Goal: Task Accomplishment & Management: Complete application form

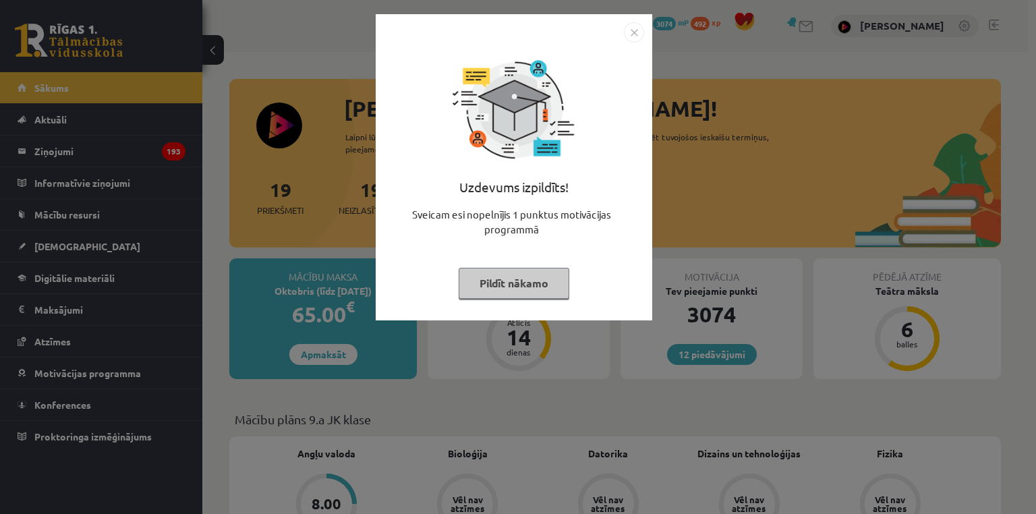
drag, startPoint x: 175, startPoint y: 264, endPoint x: 160, endPoint y: 254, distance: 18.0
click at [174, 264] on div "Uzdevums izpildīts! Sveicam esi nopelnījis 1 punktus motivācijas programmā Pild…" at bounding box center [518, 257] width 1036 height 514
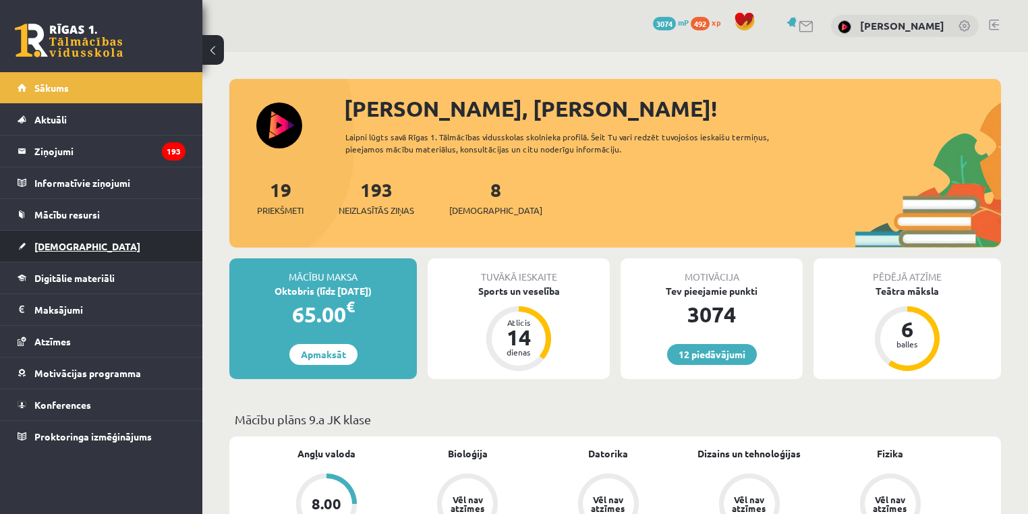
click at [84, 248] on link "[DEMOGRAPHIC_DATA]" at bounding box center [102, 246] width 168 height 31
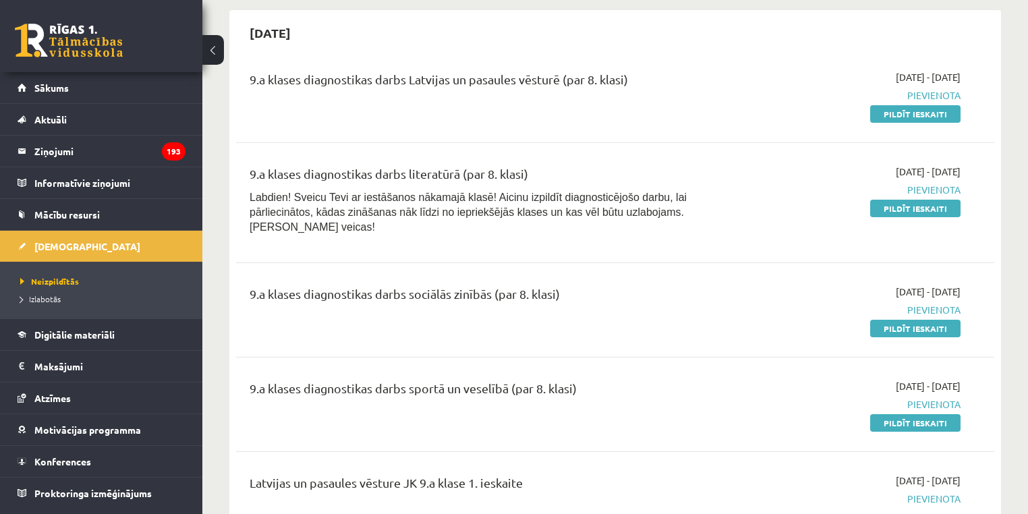
scroll to position [742, 0]
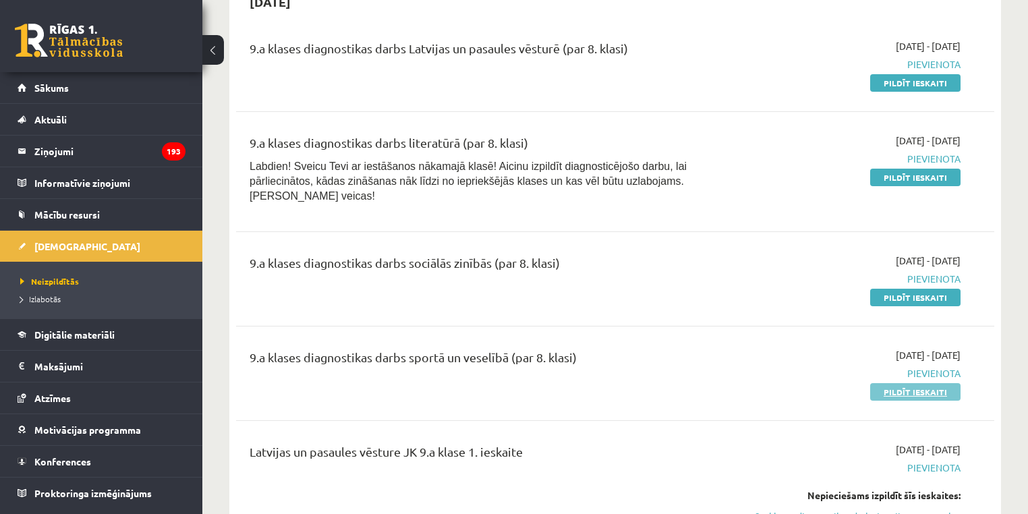
click at [922, 383] on link "Pildīt ieskaiti" at bounding box center [915, 392] width 90 height 18
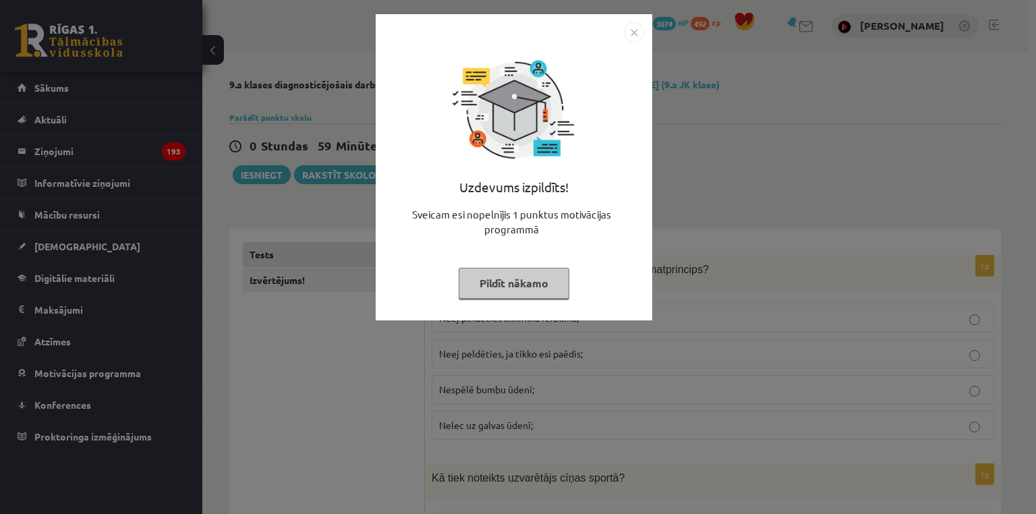
click at [535, 285] on button "Pildīt nākamo" at bounding box center [514, 283] width 111 height 31
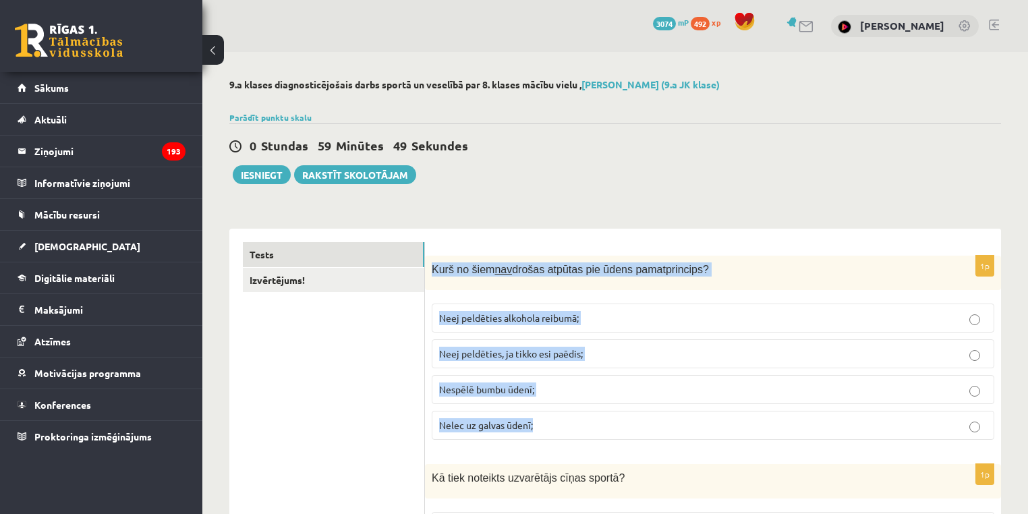
drag, startPoint x: 579, startPoint y: 418, endPoint x: 429, endPoint y: 260, distance: 218.1
click at [429, 260] on div "1p Kurš no šiem nav drošas atpūtas pie ūdens pamatprincips? Neej peldēties alko…" at bounding box center [713, 353] width 576 height 195
copy div "Kurš no šiem nav drošas atpūtas pie ūdens pamatprincips? Neej peldēties alkohol…"
click at [486, 391] on span "Nespēlē bumbu ūdenī;" at bounding box center [486, 389] width 95 height 12
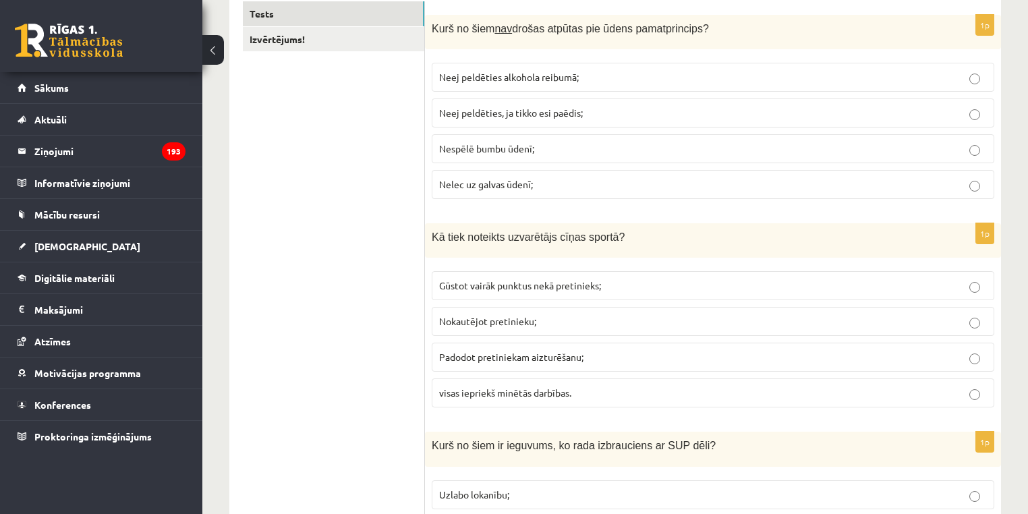
scroll to position [219, 0]
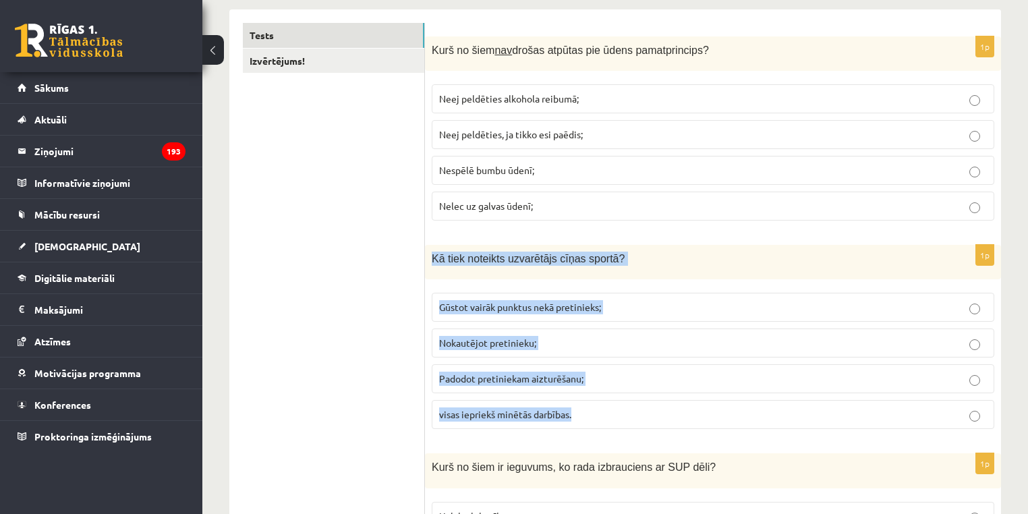
drag, startPoint x: 618, startPoint y: 420, endPoint x: 432, endPoint y: 256, distance: 247.6
click at [432, 256] on div "1p Kā tiek noteikts uzvarētājs cīņas sportā? Gūstot vairāk punktus nekā pretini…" at bounding box center [713, 342] width 576 height 195
copy div "Kā tiek noteikts uzvarētājs cīņas sportā? Gūstot vairāk punktus nekā pretinieks…"
click at [546, 331] on label "Nokautējot pretinieku;" at bounding box center [713, 342] width 563 height 29
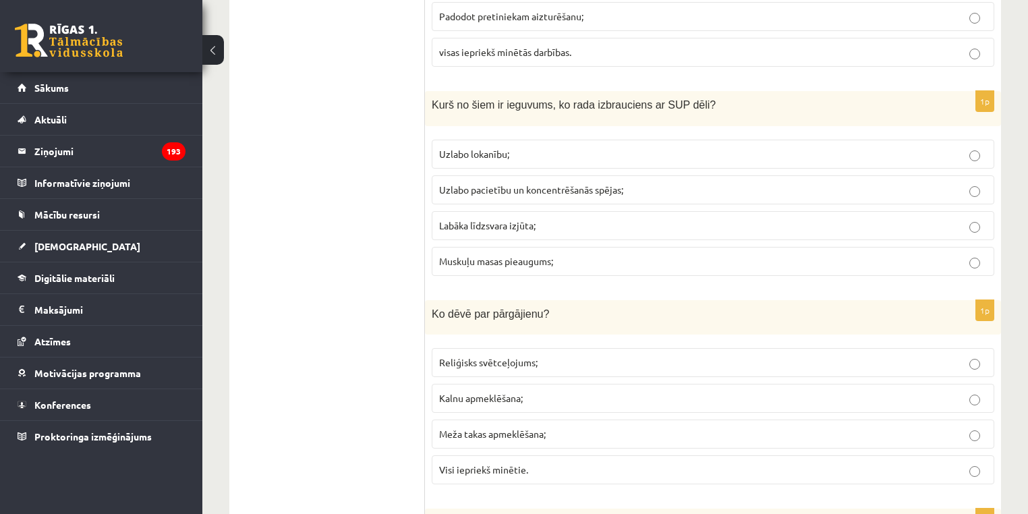
scroll to position [588, 0]
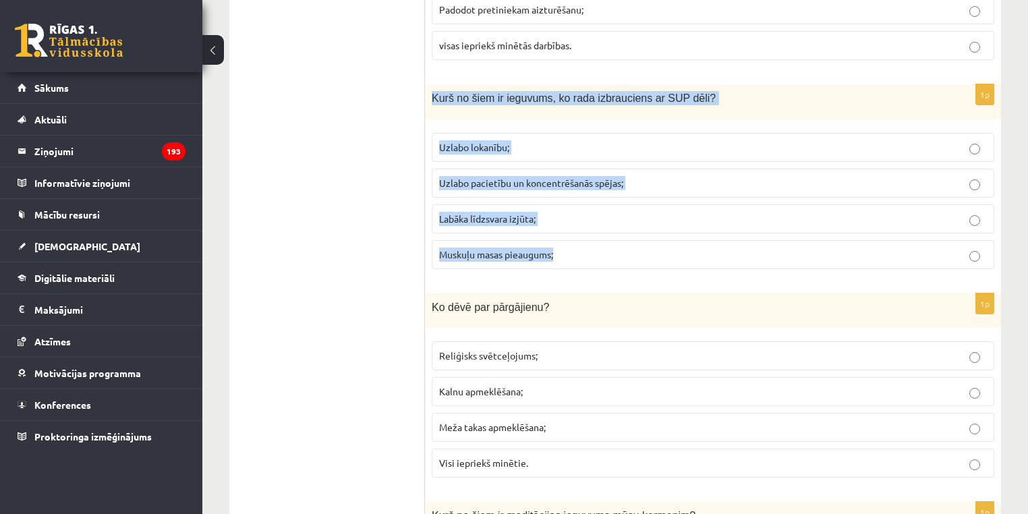
drag, startPoint x: 608, startPoint y: 241, endPoint x: 430, endPoint y: 94, distance: 230.9
click at [430, 94] on div "1p Kurš no šiem ir ieguvums, ko rada izbrauciens ar SUP dēli? Uzlabo lokanību; …" at bounding box center [713, 181] width 576 height 195
copy div "Kurš no šiem ir ieguvums, ko rada izbrauciens ar SUP dēli? Uzlabo lokanību; Uzl…"
click at [501, 221] on p "Labāka līdzsvara izjūta;" at bounding box center [713, 219] width 548 height 14
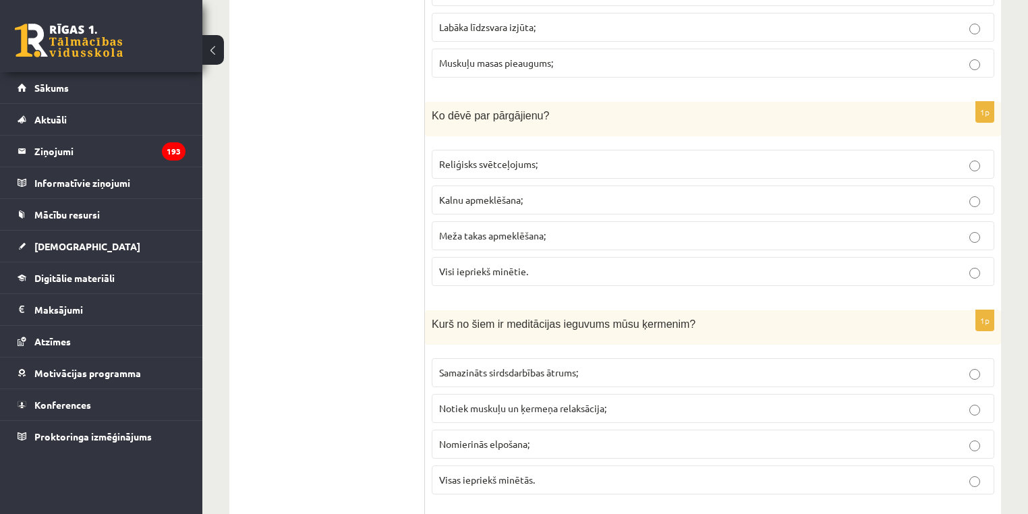
scroll to position [801, 0]
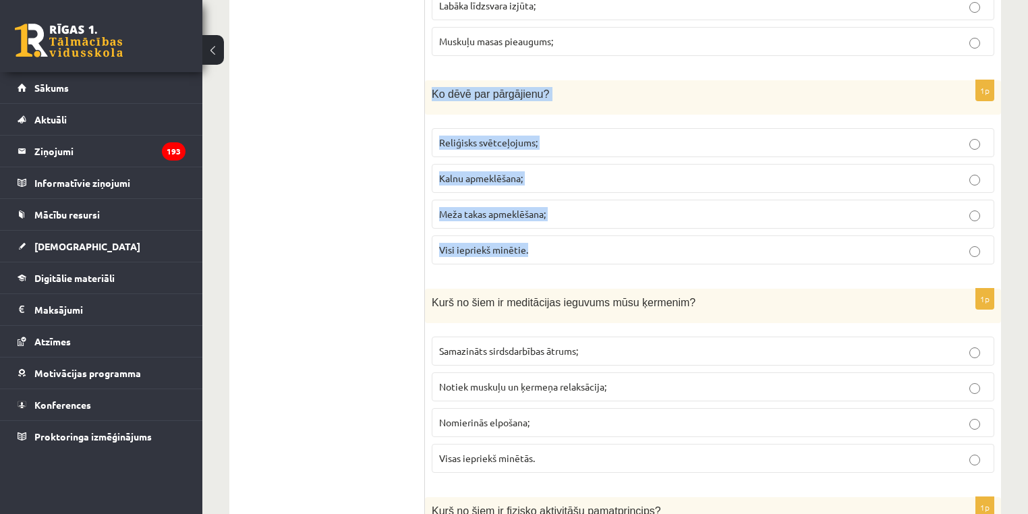
drag, startPoint x: 538, startPoint y: 237, endPoint x: 430, endPoint y: 87, distance: 184.6
click at [430, 87] on div "1p Ko dēvē par pārgājienu? Reliģisks svētceļojums; Kalnu apmeklēšana; Meža taka…" at bounding box center [713, 177] width 576 height 195
copy div "Ko dēvē par pārgājienu? Reliģisks svētceļojums; Kalnu apmeklēšana; Meža takas a…"
click at [484, 251] on p "Visi iepriekš minētie." at bounding box center [713, 250] width 548 height 14
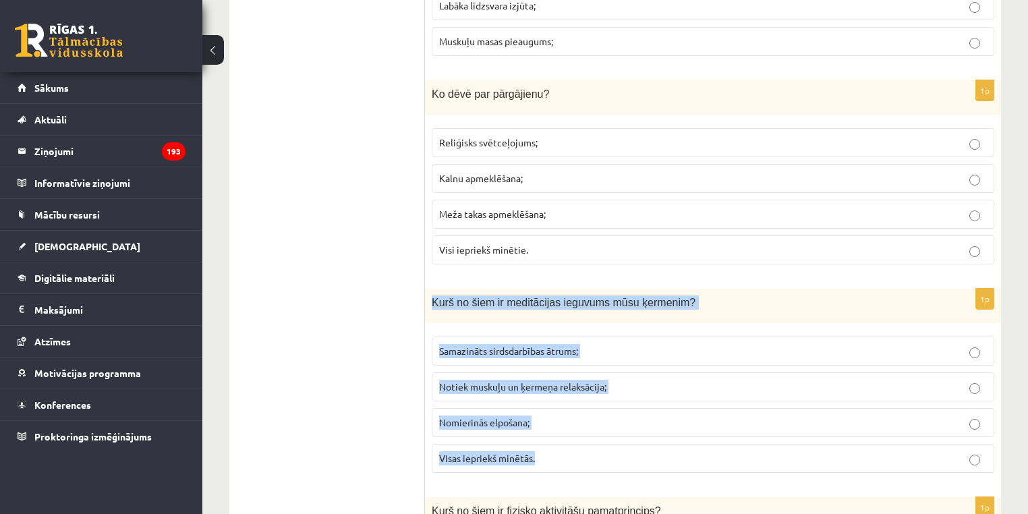
drag, startPoint x: 579, startPoint y: 452, endPoint x: 426, endPoint y: 296, distance: 218.0
click at [426, 296] on div "1p Kurš no šiem ir meditācijas ieguvums mūsu ķermenim? Samazināts sirdsdarbības…" at bounding box center [713, 386] width 576 height 195
copy div "Kurš no šiem ir meditācijas ieguvums mūsu ķermenim? Samazināts sirdsdarbības āt…"
click at [508, 452] on span "Visas iepriekš minētās." at bounding box center [487, 458] width 96 height 12
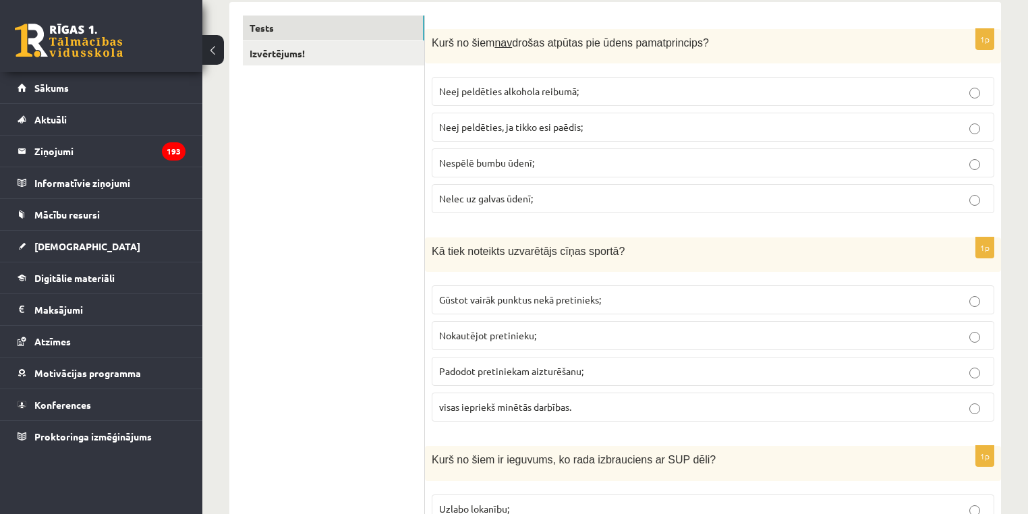
scroll to position [0, 0]
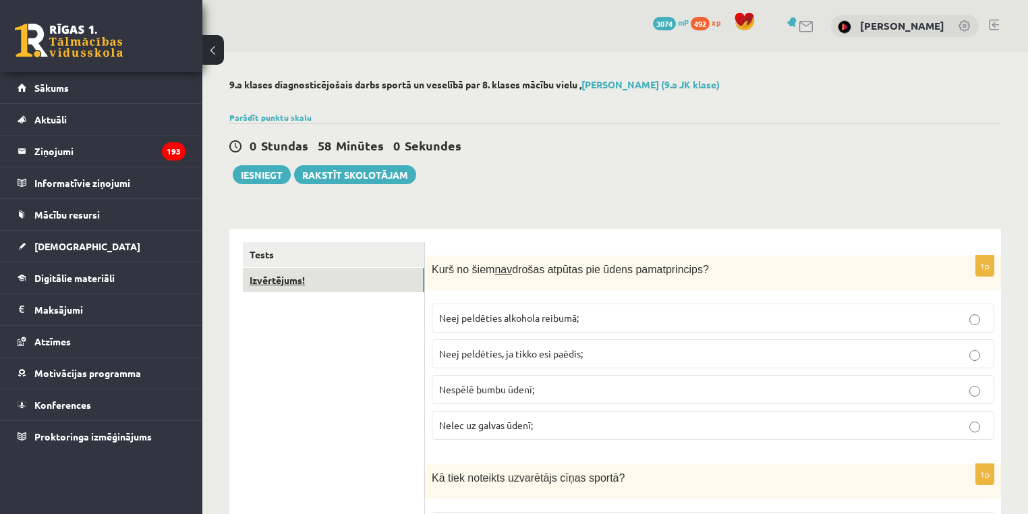
click at [328, 289] on link "Izvērtējums!" at bounding box center [333, 280] width 181 height 25
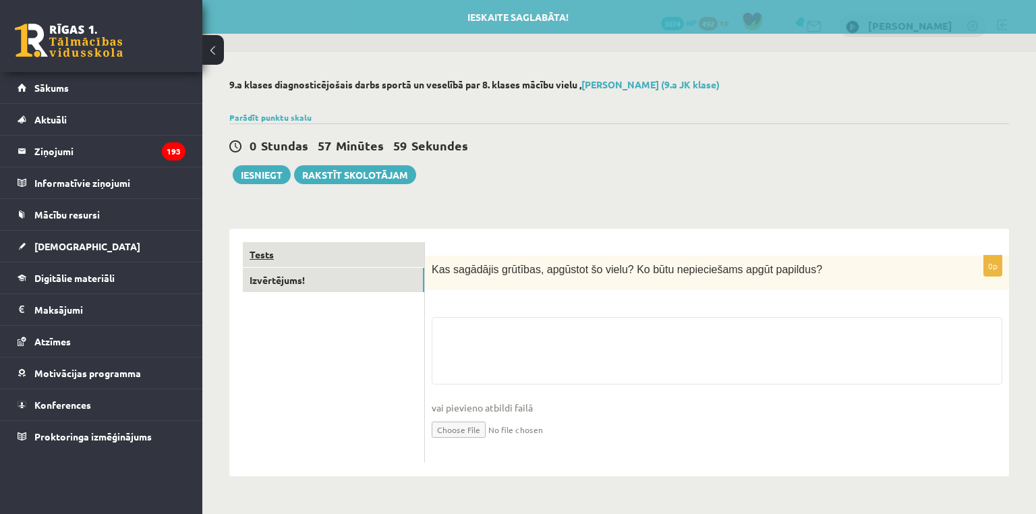
click at [278, 247] on link "Tests" at bounding box center [333, 254] width 181 height 25
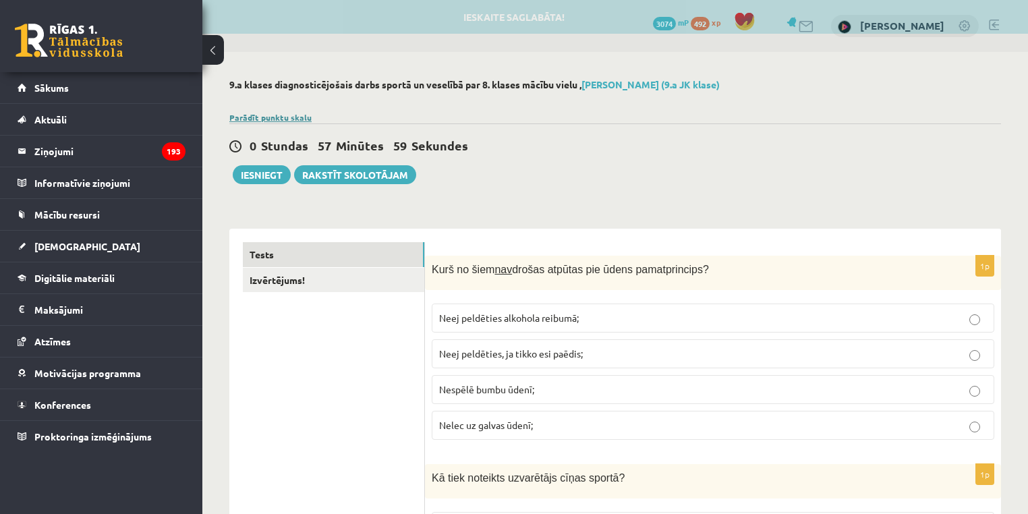
click at [250, 116] on link "Parādīt punktu skalu" at bounding box center [270, 117] width 82 height 11
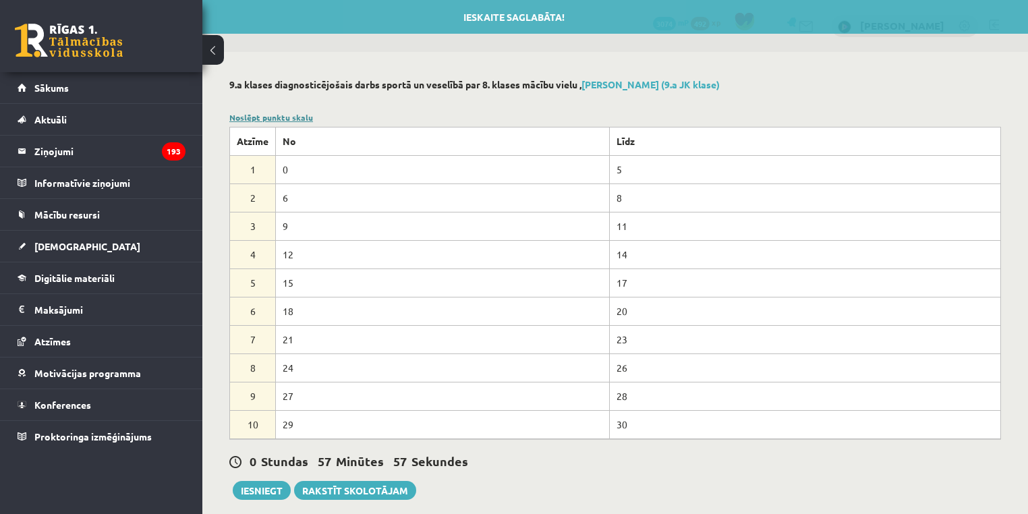
click at [276, 117] on link "Noslēpt punktu skalu" at bounding box center [271, 117] width 84 height 11
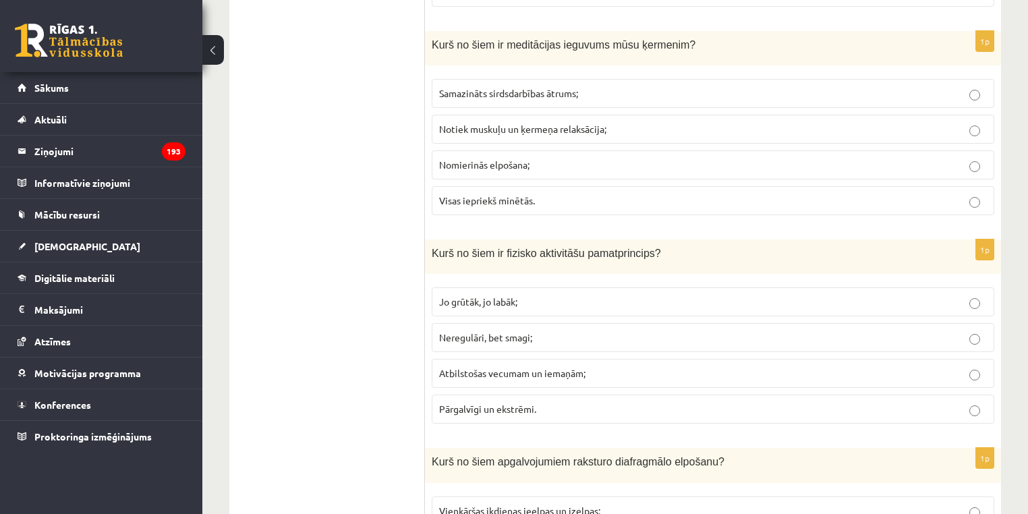
scroll to position [1109, 0]
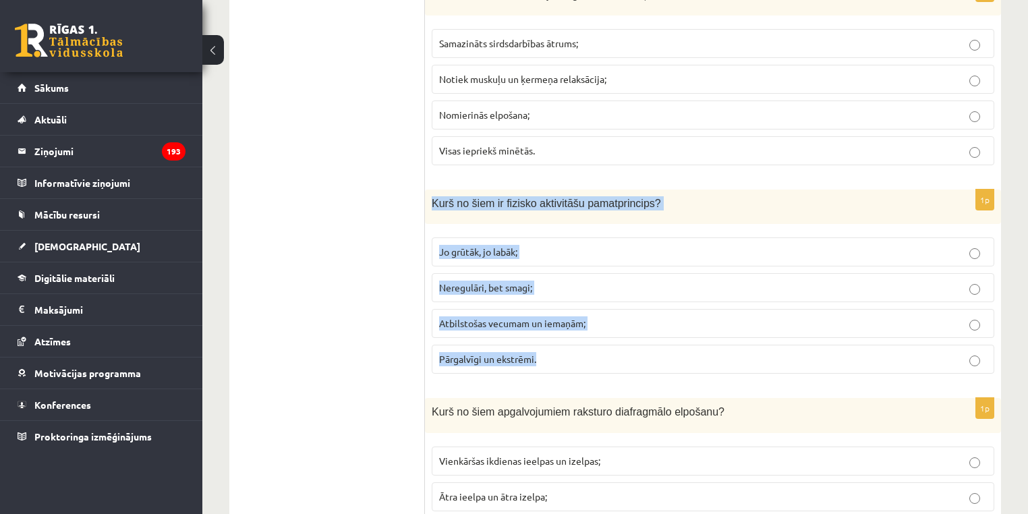
drag, startPoint x: 594, startPoint y: 357, endPoint x: 426, endPoint y: 195, distance: 233.7
click at [426, 195] on div "1p Kurš no šiem ir fizisko aktivitāšu pamatprincips? Jo grūtāk, jo labāk; Nereg…" at bounding box center [713, 287] width 576 height 195
copy div "Kurš no šiem ir fizisko aktivitāšu pamatprincips? Jo grūtāk, jo labāk; Neregulā…"
click at [540, 318] on span "Atbilstošas vecumam un iemaņām;" at bounding box center [512, 323] width 146 height 12
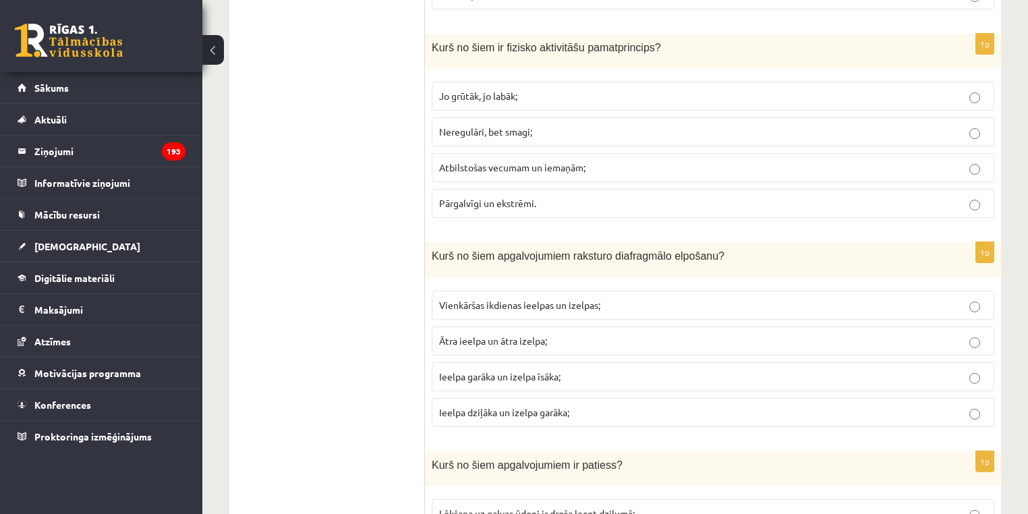
scroll to position [1343, 0]
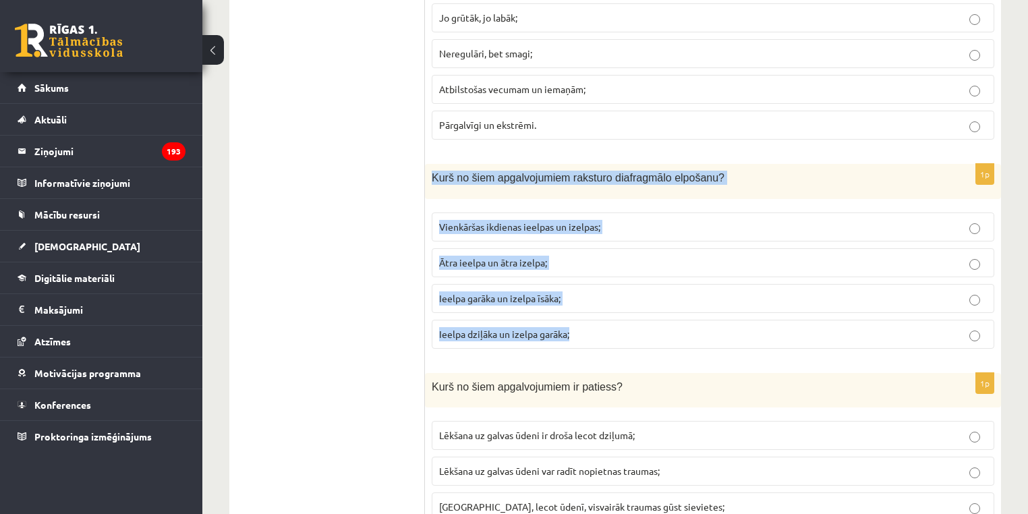
drag, startPoint x: 579, startPoint y: 324, endPoint x: 432, endPoint y: 169, distance: 213.7
click at [432, 169] on div "1p Kurš no šiem apgalvojumiem raksturo diafragmālo elpošanu? Vienkāršas ikdiena…" at bounding box center [713, 261] width 576 height 195
copy div "Kurš no šiem apgalvojumiem raksturo diafragmālo elpošanu? Vienkāršas ikdienas i…"
click at [449, 341] on fieldset "Vienkāršas ikdienas ieelpas un izelpas; Ātra ieelpa un ātra izelpa; Ieelpa garā…" at bounding box center [713, 279] width 563 height 147
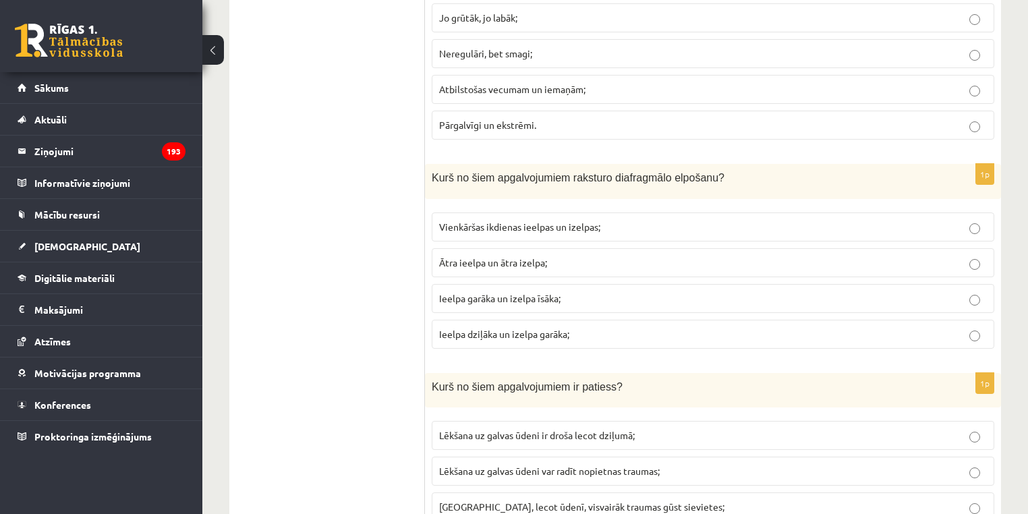
click at [445, 328] on span "Ieelpa dziļāka un izelpa garāka;" at bounding box center [504, 334] width 130 height 12
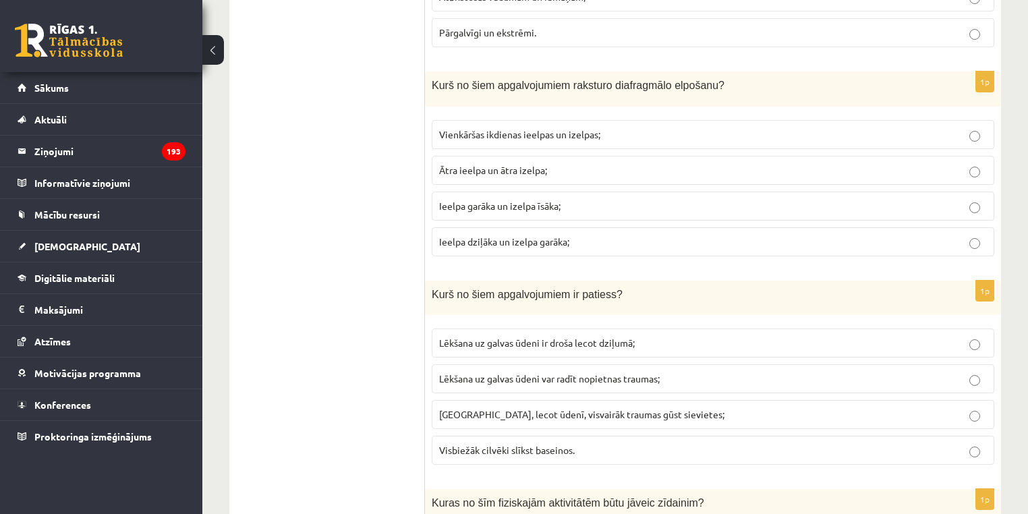
scroll to position [1470, 0]
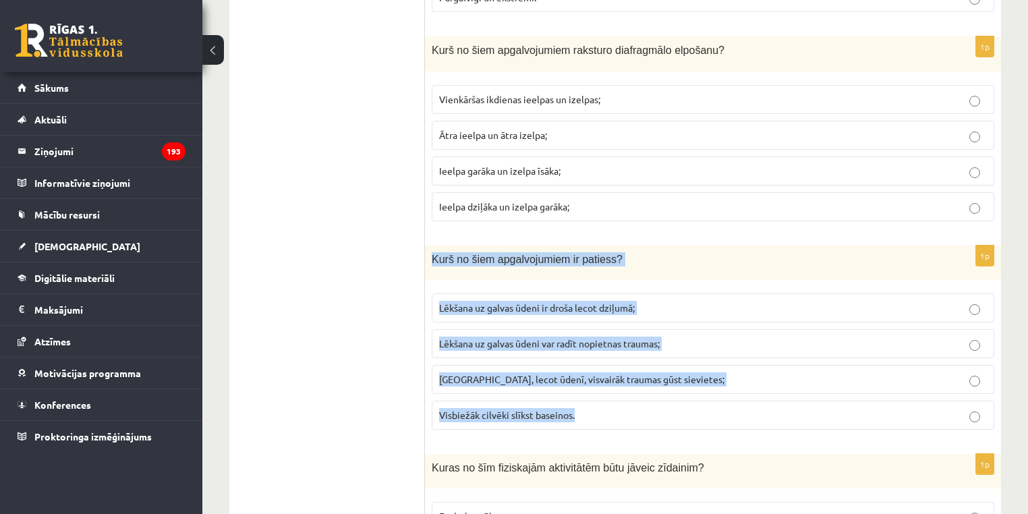
drag, startPoint x: 430, startPoint y: 270, endPoint x: 429, endPoint y: 251, distance: 18.9
click at [429, 251] on div "1p Kurš no šiem apgalvojumiem ir patiess? Lēkšana uz galvas ūdeni ir droša leco…" at bounding box center [713, 343] width 576 height 195
copy div "Kurš no šiem apgalvojumiem ir patiess? Lēkšana uz galvas ūdeni ir droša lecot d…"
click at [483, 337] on span "Lēkšana uz galvas ūdeni var radīt nopietnas traumas;" at bounding box center [549, 343] width 221 height 12
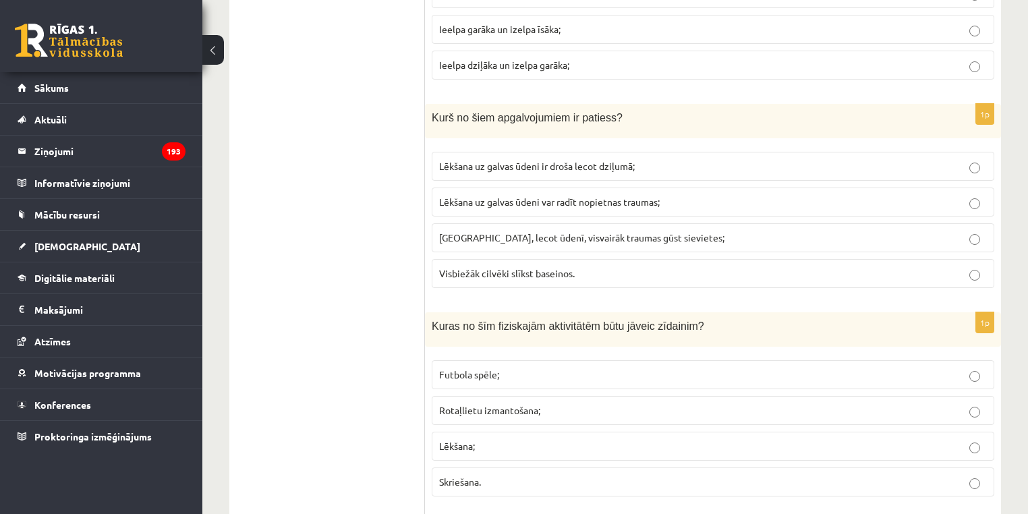
scroll to position [1810, 0]
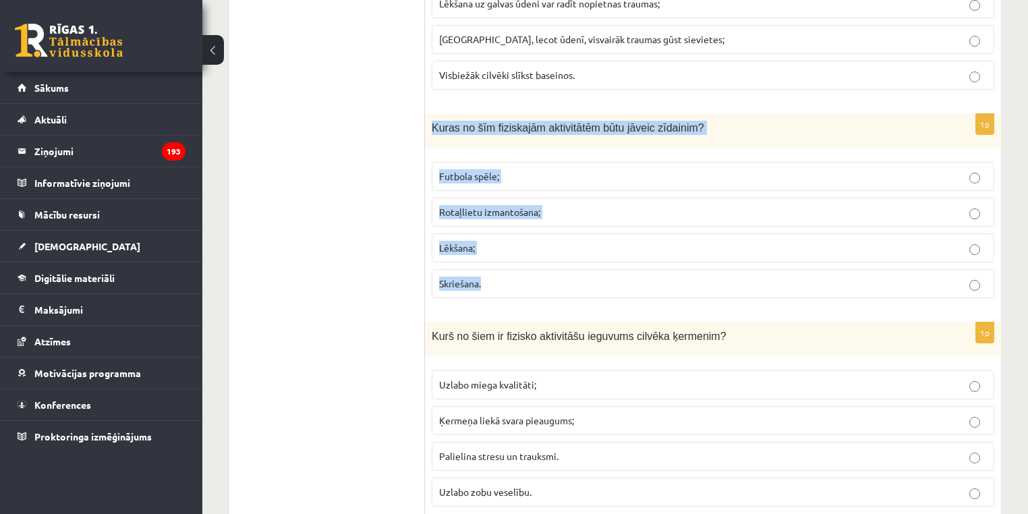
drag, startPoint x: 437, startPoint y: 175, endPoint x: 422, endPoint y: 119, distance: 58.7
click at [432, 123] on div "1p Kuras no šīm fiziskajām aktivitātēm būtu jāveic zīdainim? Futbola spēle; Rot…" at bounding box center [713, 211] width 576 height 195
copy div "Kuras no šīm fiziskajām aktivitātēm būtu jāveic zīdainim? Futbola spēle; Rotaļl…"
click at [500, 208] on p "Rotaļlietu izmantošana;" at bounding box center [713, 212] width 548 height 14
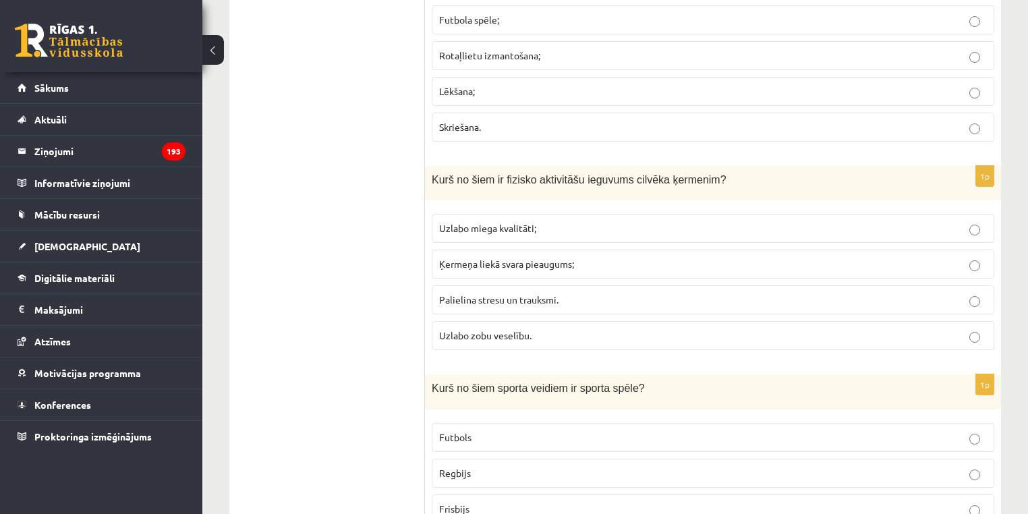
scroll to position [2002, 0]
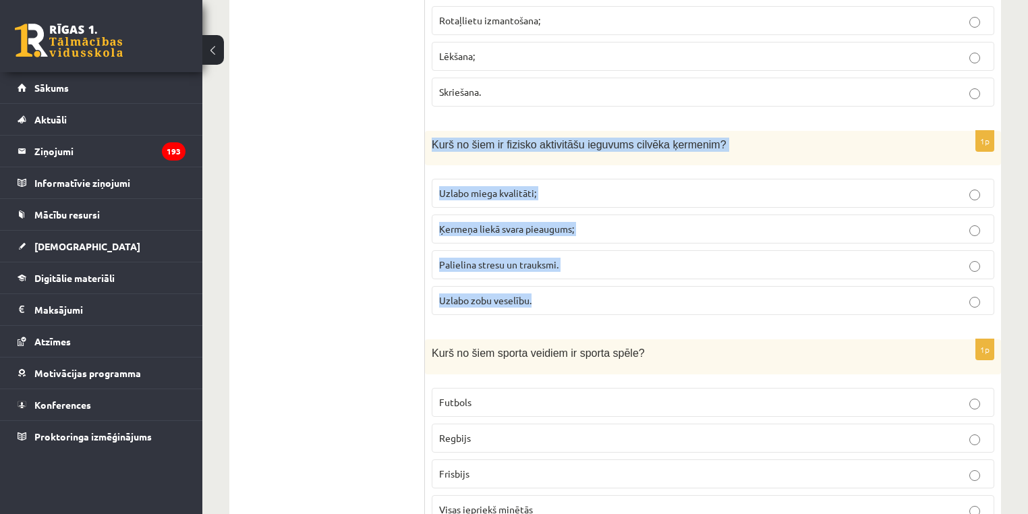
drag, startPoint x: 614, startPoint y: 291, endPoint x: 428, endPoint y: 148, distance: 234.7
click at [428, 148] on div "1p Kurš no šiem ir fizisko aktivitāšu ieguvums cilvēka ķermenim? Uzlabo miega k…" at bounding box center [713, 228] width 576 height 195
copy div "Kurš no šiem ir fizisko aktivitāšu ieguvums cilvēka ķermenim? Uzlabo miega kval…"
click at [520, 179] on label "Uzlabo miega kvalitāti;" at bounding box center [713, 193] width 563 height 29
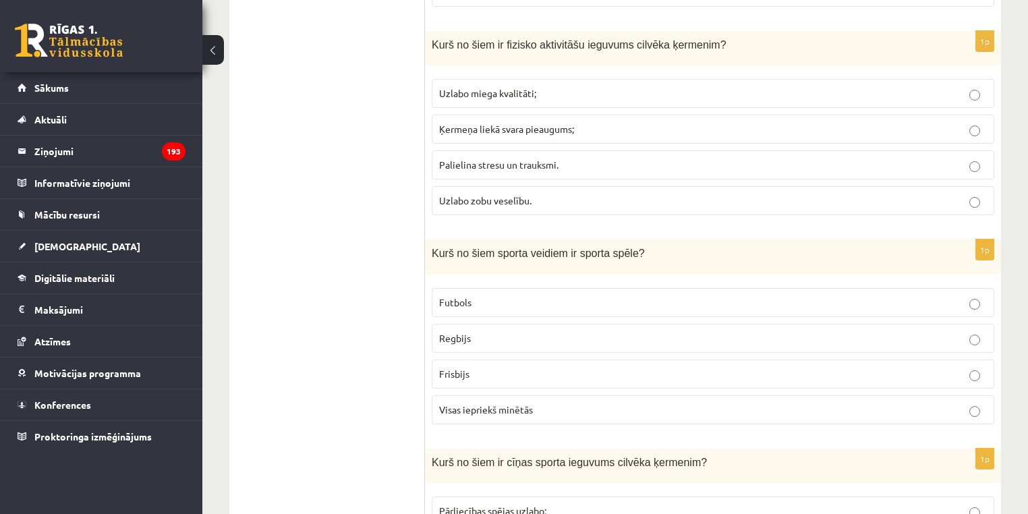
scroll to position [2109, 0]
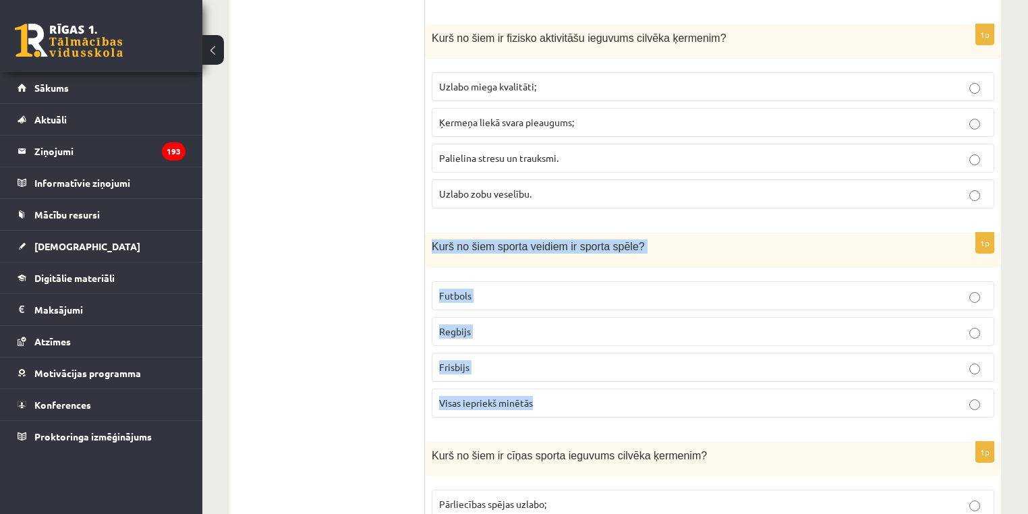
drag, startPoint x: 543, startPoint y: 387, endPoint x: 429, endPoint y: 237, distance: 188.2
click at [429, 237] on div "1p Kurš no šiem sporta veidiem ir sporta spēle? Futbols Regbijs Frisbijs Visas …" at bounding box center [713, 330] width 576 height 195
click at [515, 397] on span "Visas iepriekš minētās" at bounding box center [486, 403] width 94 height 12
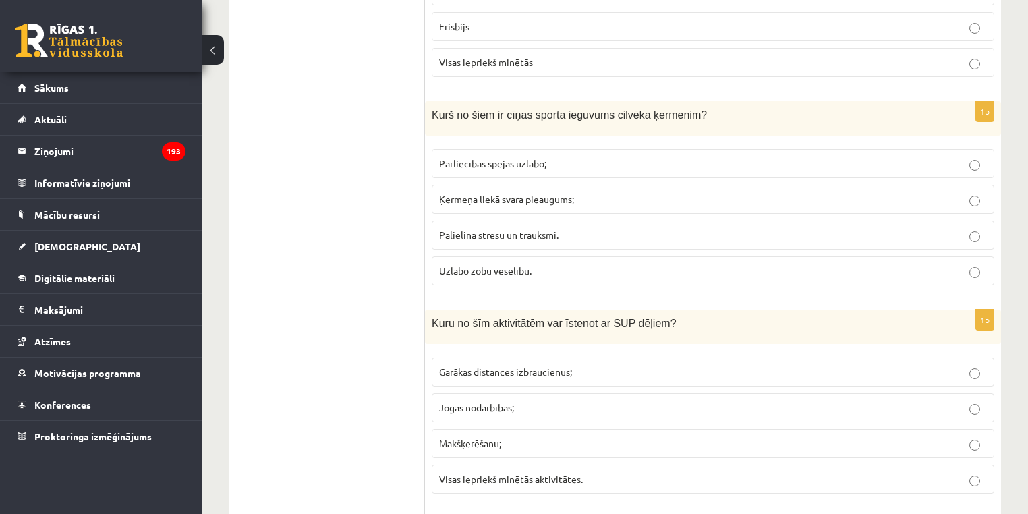
scroll to position [2470, 0]
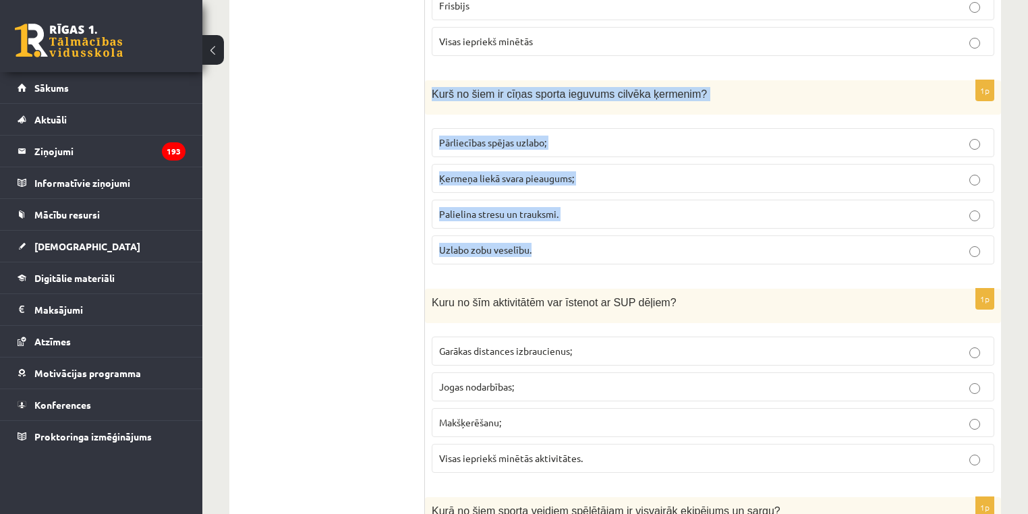
drag, startPoint x: 664, startPoint y: 231, endPoint x: 423, endPoint y: 86, distance: 281.4
click at [430, 91] on div "1p Kurš no šiem ir cīņas sporta ieguvums cilvēka ķermenim? Pārliecības spējas u…" at bounding box center [713, 177] width 576 height 195
click at [483, 136] on span "Pārliecības spējas uzlabo;" at bounding box center [492, 142] width 107 height 12
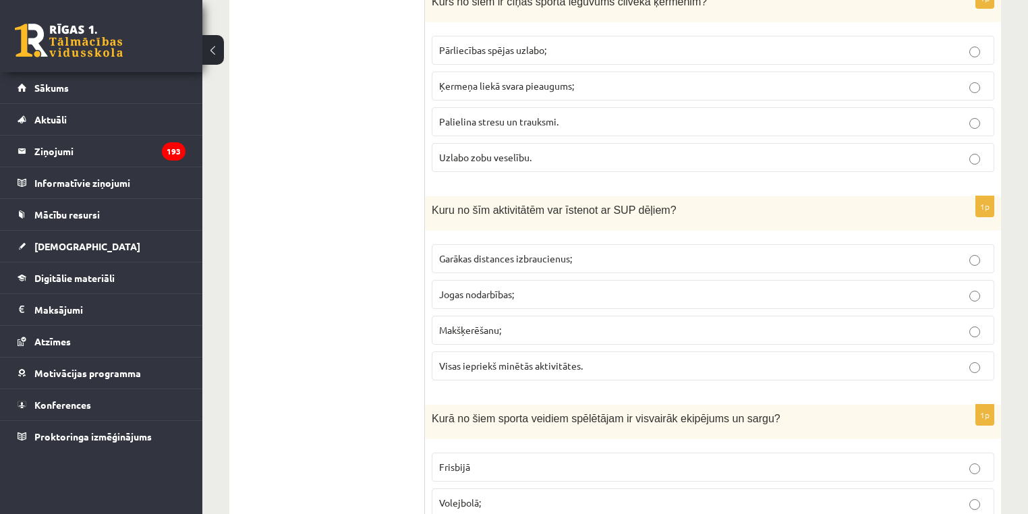
scroll to position [2584, 0]
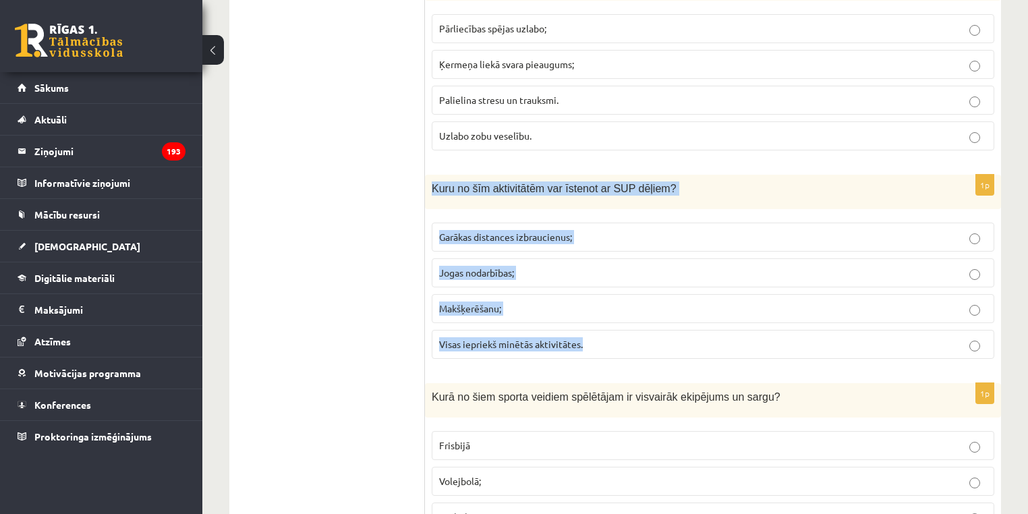
drag, startPoint x: 589, startPoint y: 332, endPoint x: 432, endPoint y: 175, distance: 222.3
click at [432, 175] on div "1p Kuru no šīm aktivitātēm var īstenot ar SUP dēļiem? Garākas distances izbrauc…" at bounding box center [713, 272] width 576 height 195
click at [470, 338] on span "Visas iepriekš minētās aktivitātes." at bounding box center [511, 344] width 144 height 12
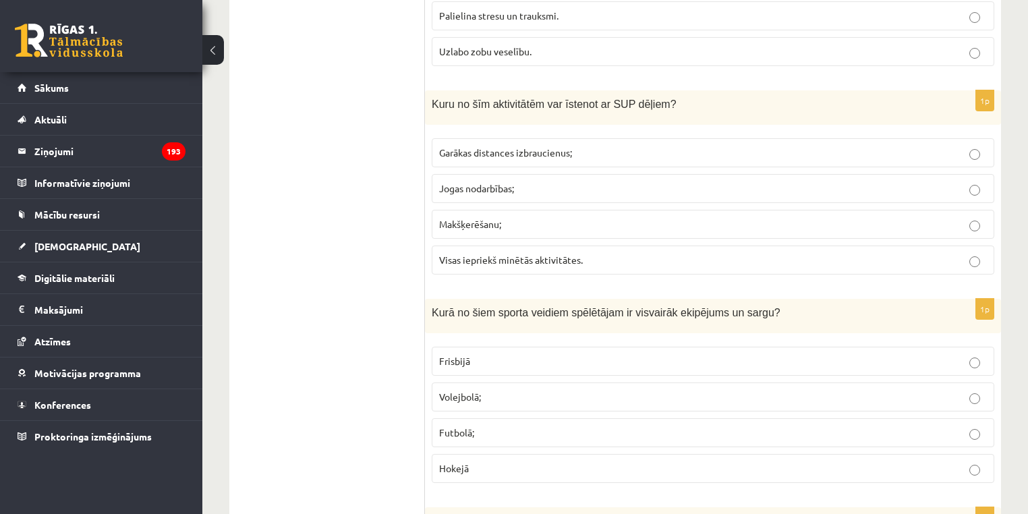
scroll to position [2704, 0]
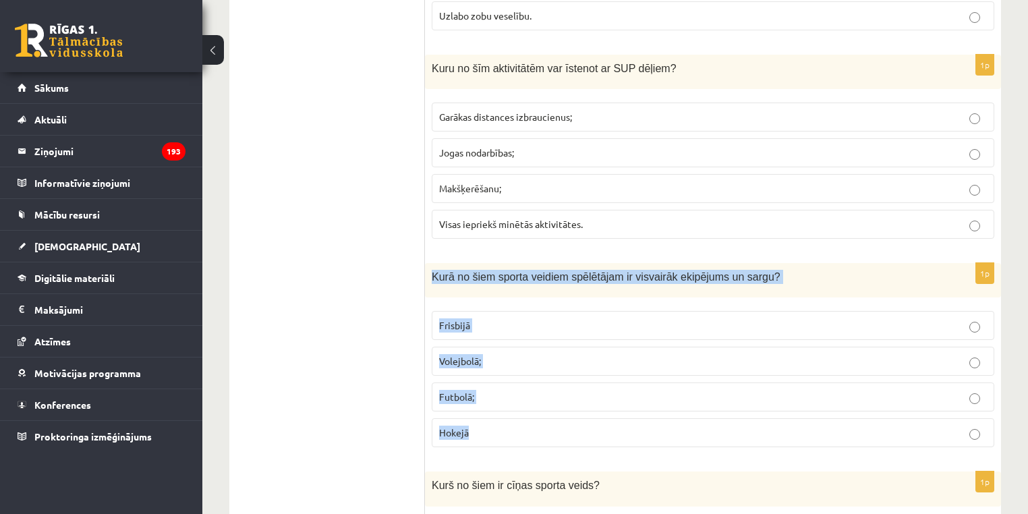
drag, startPoint x: 466, startPoint y: 313, endPoint x: 432, endPoint y: 256, distance: 66.3
click at [432, 263] on div "1p Kurā no šiem sporta veidiem spēlētājam ir visvairāk ekipējums un sargu? Fris…" at bounding box center [713, 360] width 576 height 195
click at [444, 418] on label "Hokejā" at bounding box center [713, 432] width 563 height 29
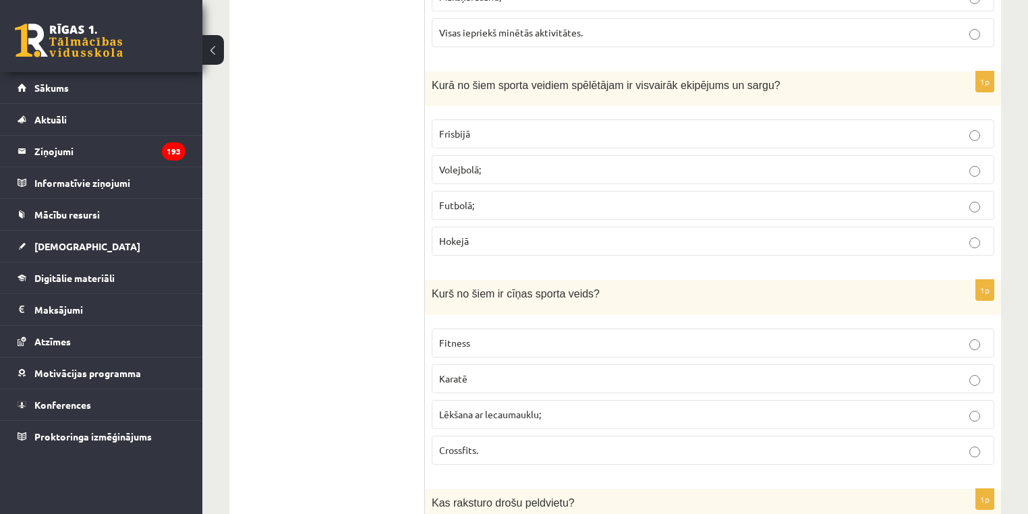
scroll to position [3031, 0]
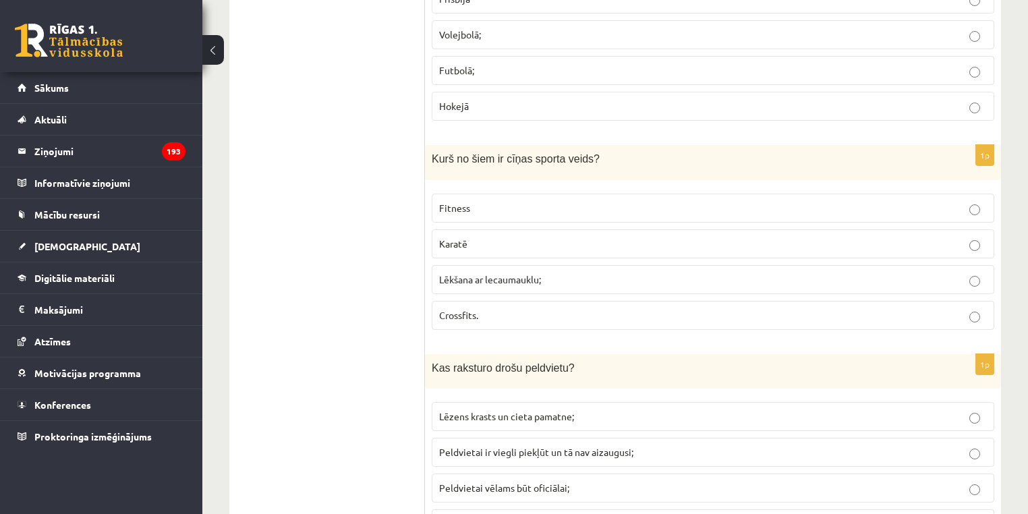
drag, startPoint x: 529, startPoint y: 316, endPoint x: 415, endPoint y: 132, distance: 215.6
click at [415, 132] on div "**********" at bounding box center [615, 340] width 772 height 6285
click at [421, 146] on ul "Tests Izvērtējums!" at bounding box center [334, 341] width 182 height 6258
click at [428, 145] on div "Kurš no šiem ir cīņas sporta veids?" at bounding box center [713, 162] width 576 height 34
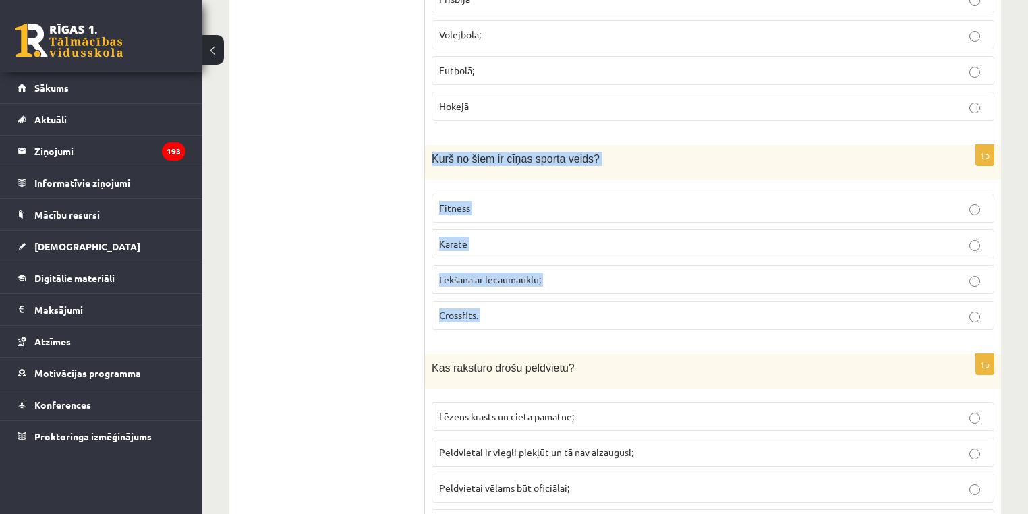
drag, startPoint x: 428, startPoint y: 143, endPoint x: 479, endPoint y: 294, distance: 159.3
click at [479, 294] on div "1p Kurš no šiem ir cīņas sporta veids? Fitness Karatē Lēkšana ar lecaumauklu; C…" at bounding box center [713, 242] width 576 height 195
click at [458, 237] on p "Karatē" at bounding box center [713, 244] width 548 height 14
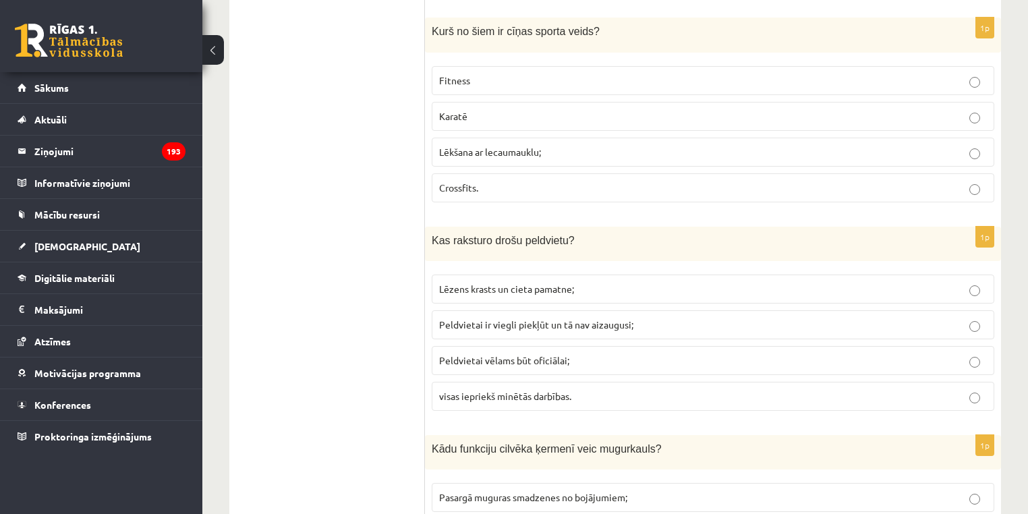
scroll to position [3165, 0]
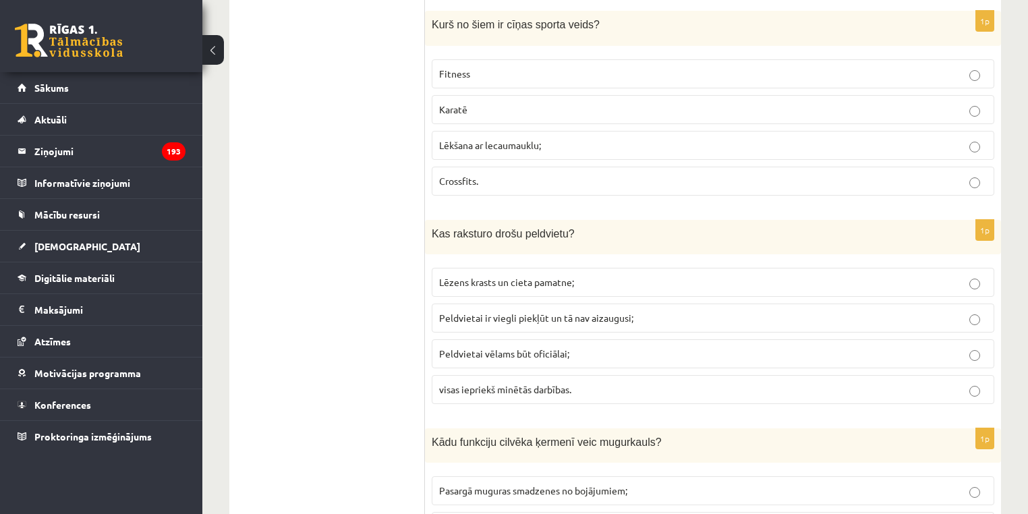
drag, startPoint x: 604, startPoint y: 380, endPoint x: 418, endPoint y: 207, distance: 254.4
click at [418, 207] on div "**********" at bounding box center [615, 206] width 772 height 6285
click at [449, 228] on span "Kas raksturo drošu peldvietu?" at bounding box center [503, 233] width 143 height 11
click at [443, 228] on span "Kas raksturo drošu peldvietu?" at bounding box center [503, 233] width 143 height 11
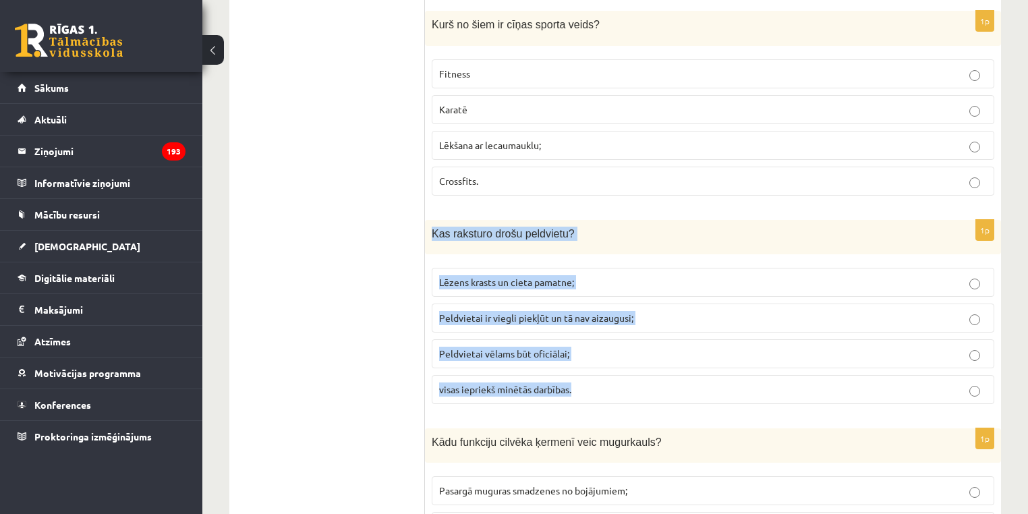
drag, startPoint x: 443, startPoint y: 219, endPoint x: 570, endPoint y: 367, distance: 195.2
click at [570, 367] on div "1p Kas raksturo drošu peldvietu? Lēzens krasts un cieta pamatne; Peldvietai ir …" at bounding box center [713, 317] width 576 height 195
click at [509, 383] on span "visas iepriekš minētās darbības." at bounding box center [505, 389] width 132 height 12
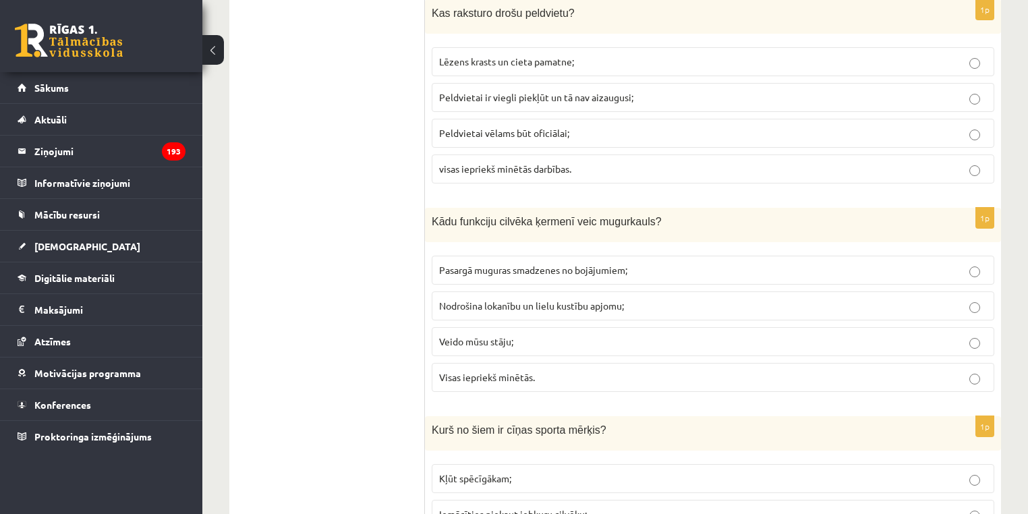
scroll to position [3413, 0]
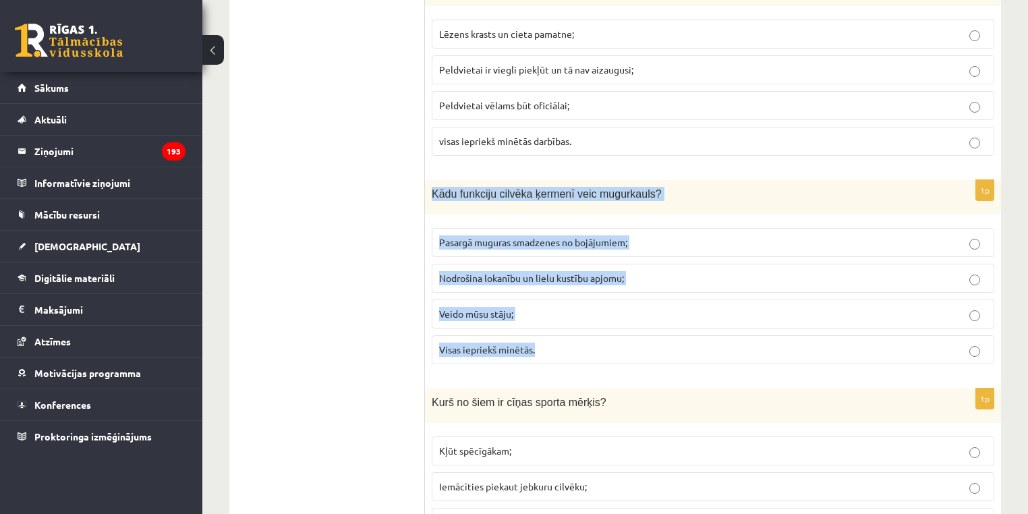
drag, startPoint x: 563, startPoint y: 334, endPoint x: 432, endPoint y: 181, distance: 200.9
click at [432, 181] on div "1p Kādu funkciju cilvēka ķermenī veic mugurkauls? Pasargā muguras smadzenes no …" at bounding box center [713, 277] width 576 height 195
drag, startPoint x: 515, startPoint y: 332, endPoint x: 618, endPoint y: 346, distance: 103.5
click at [515, 343] on span "Visas iepriekš minētās." at bounding box center [487, 349] width 96 height 12
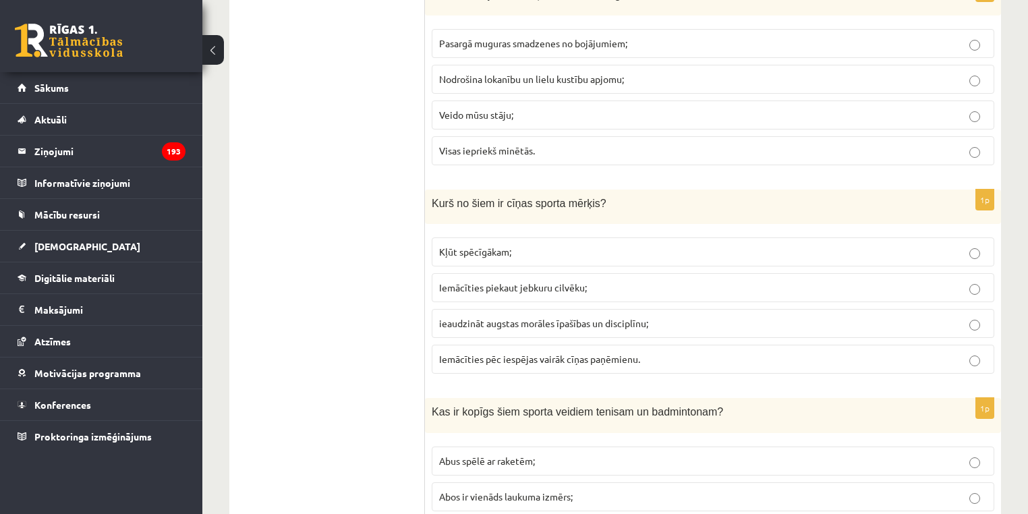
scroll to position [3619, 0]
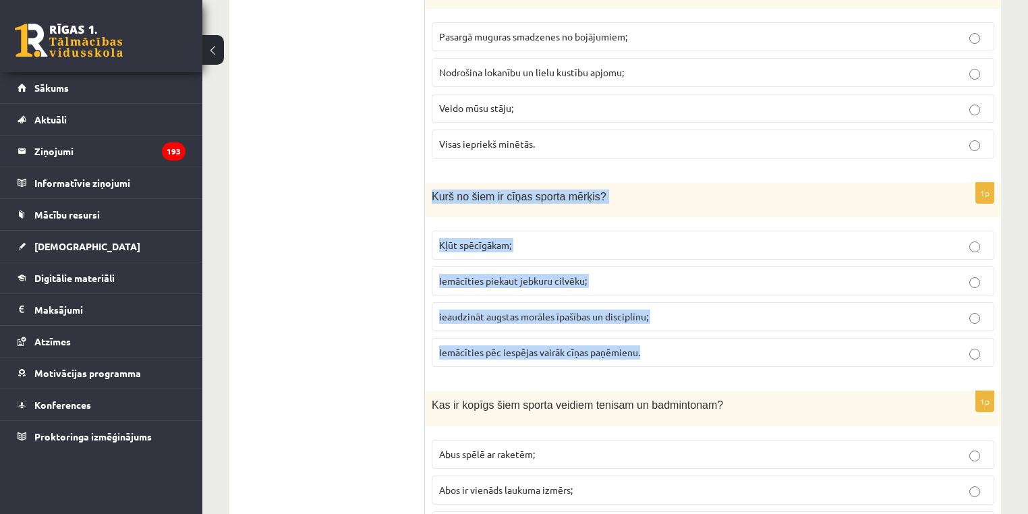
drag, startPoint x: 675, startPoint y: 333, endPoint x: 428, endPoint y: 177, distance: 291.9
click at [428, 183] on div "1p Kurš no šiem ir cīņas sporta mērķis? Kļūt spēcīgākam; Iemācīties piekaut jeb…" at bounding box center [713, 280] width 576 height 195
click at [521, 310] on span "ieaudzināt augstas morāles īpašības un disciplīnu;" at bounding box center [543, 316] width 209 height 12
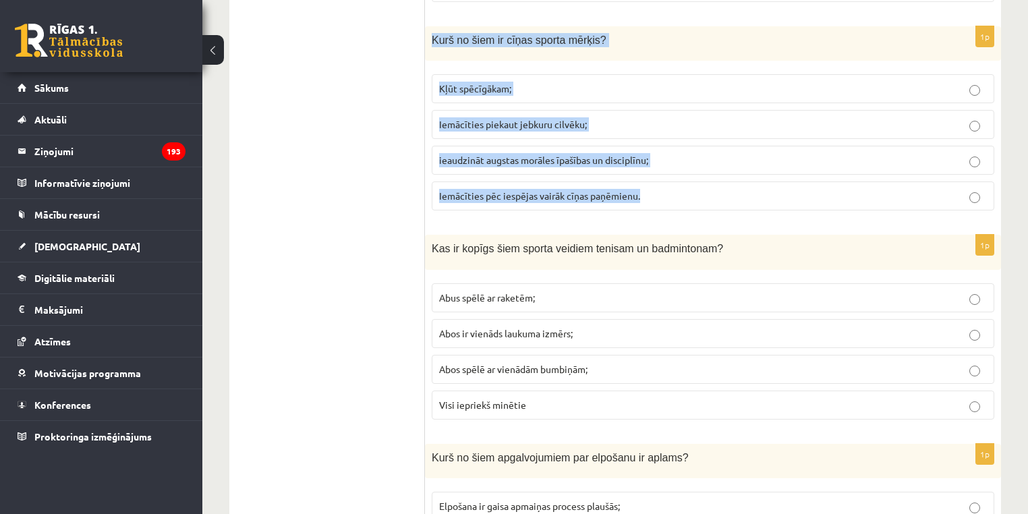
scroll to position [3796, 0]
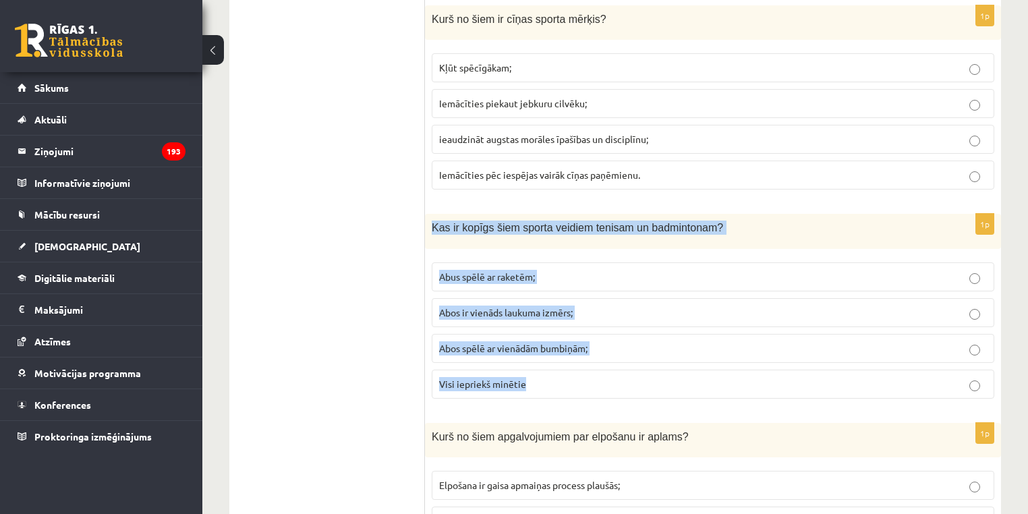
drag, startPoint x: 596, startPoint y: 353, endPoint x: 427, endPoint y: 204, distance: 224.6
click at [427, 214] on div "1p Kas ir kopīgs šiem sporta veidiem tenisam un badmintonam? Abus spēlē ar rake…" at bounding box center [713, 311] width 576 height 195
click at [550, 377] on p "Visi iepriekš minētie" at bounding box center [713, 384] width 548 height 14
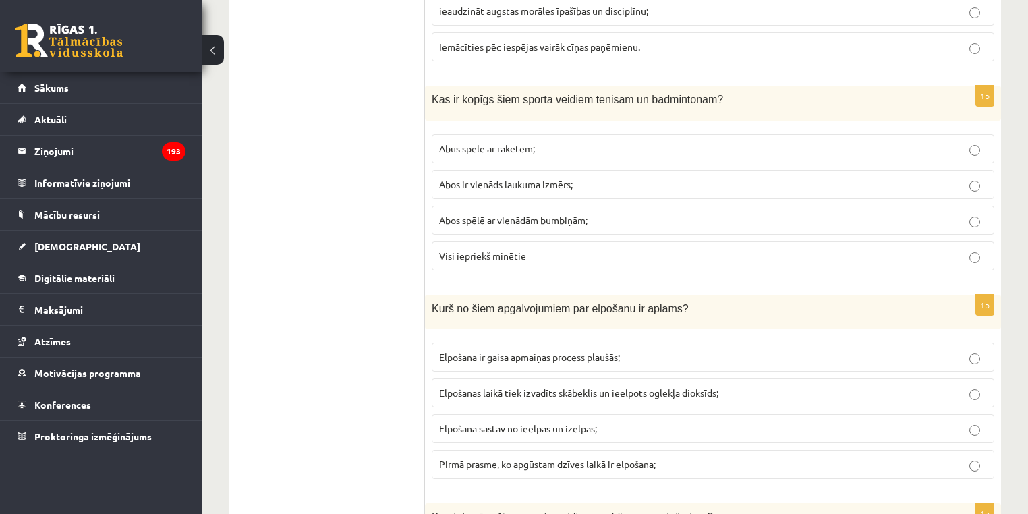
scroll to position [4073, 0]
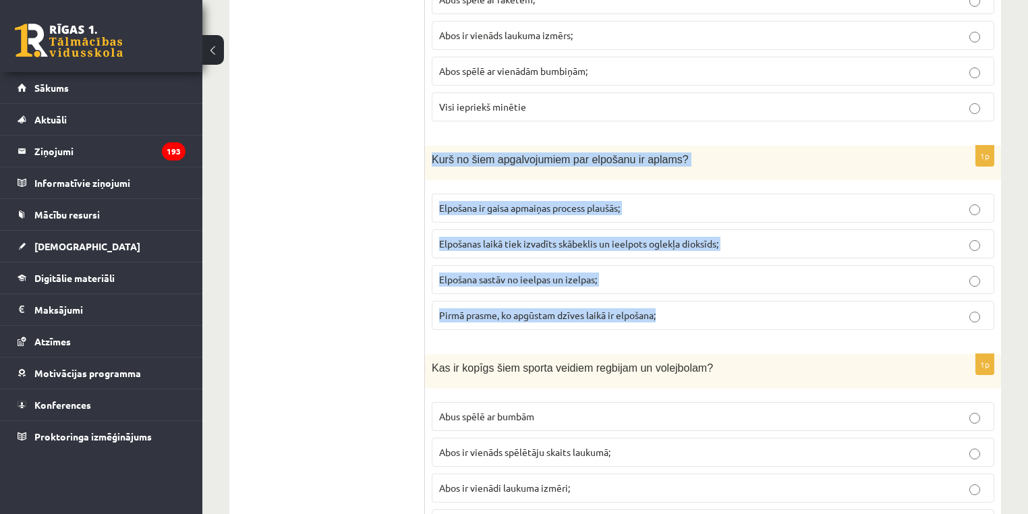
drag, startPoint x: 664, startPoint y: 298, endPoint x: 430, endPoint y: 136, distance: 284.6
click at [430, 146] on div "1p Kurš no šiem apgalvojumiem par elpošanu ir aplams? Elpošana ir gaisa apmaiņa…" at bounding box center [713, 243] width 576 height 195
click at [523, 229] on label "Elpošanas laikā tiek izvadīts skābeklis un ieelpots oglekļa dioksīds;" at bounding box center [713, 243] width 563 height 29
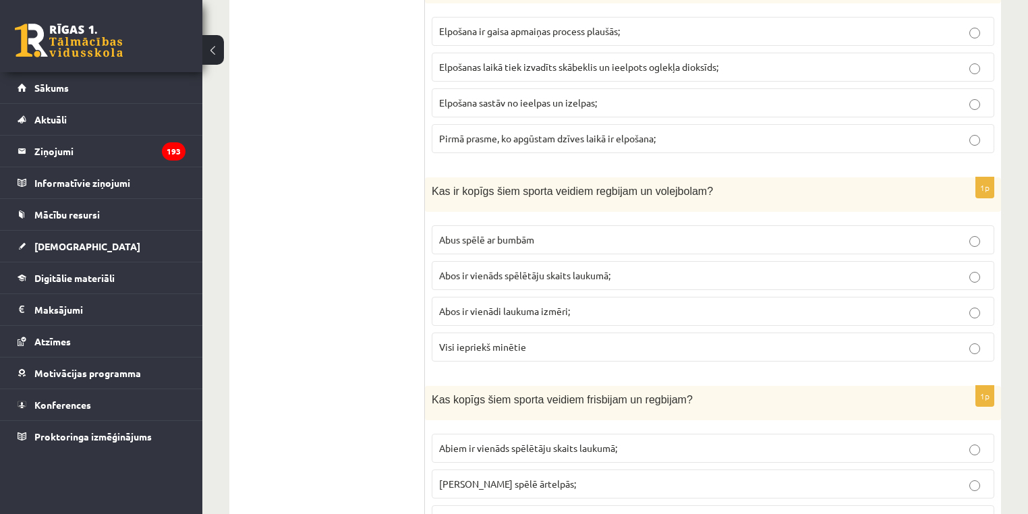
scroll to position [4264, 0]
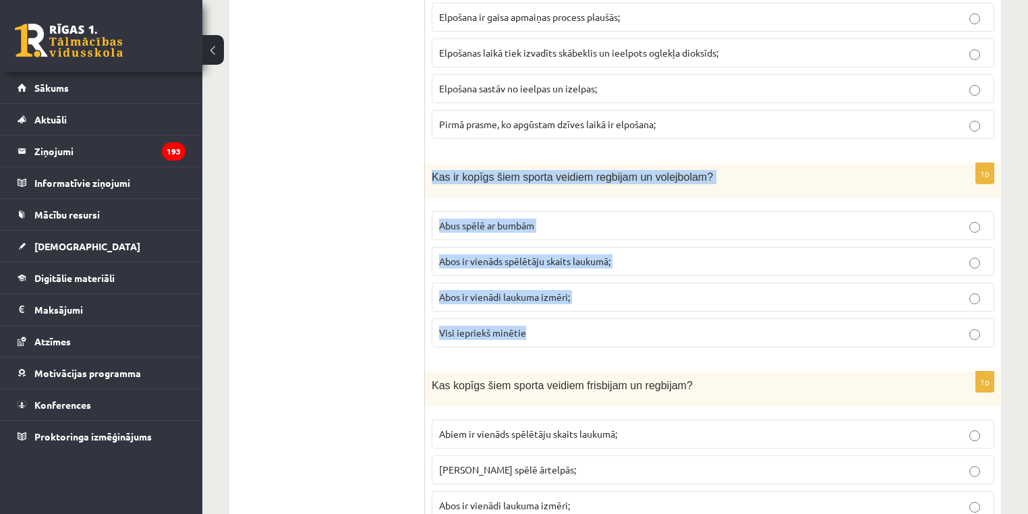
drag, startPoint x: 581, startPoint y: 297, endPoint x: 430, endPoint y: 159, distance: 203.9
click at [430, 163] on div "1p Kas ir kopīgs šiem sporta veidiem regbijam un volejbolam? Abus spēlē ar bumb…" at bounding box center [713, 260] width 576 height 195
click at [550, 318] on label "Visi iepriekš minētie" at bounding box center [713, 332] width 563 height 29
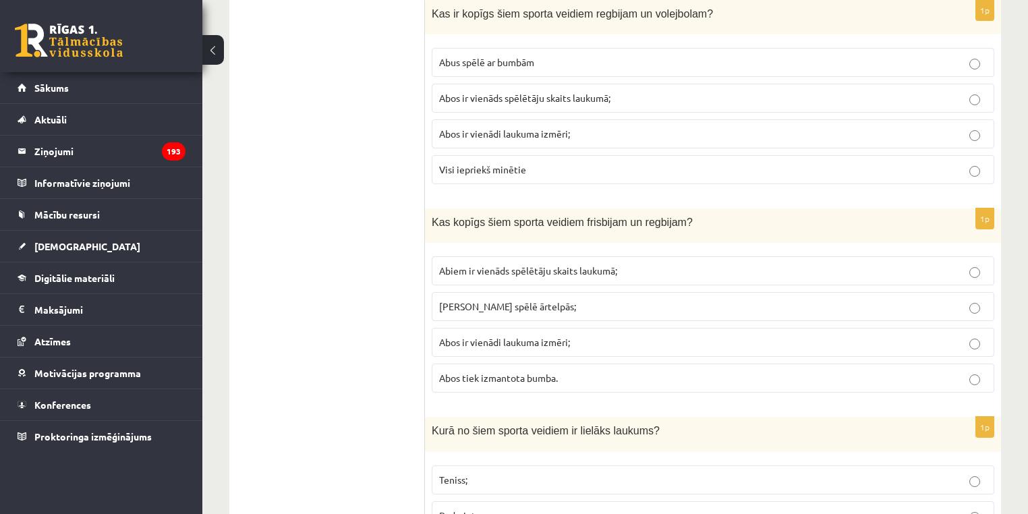
scroll to position [4435, 0]
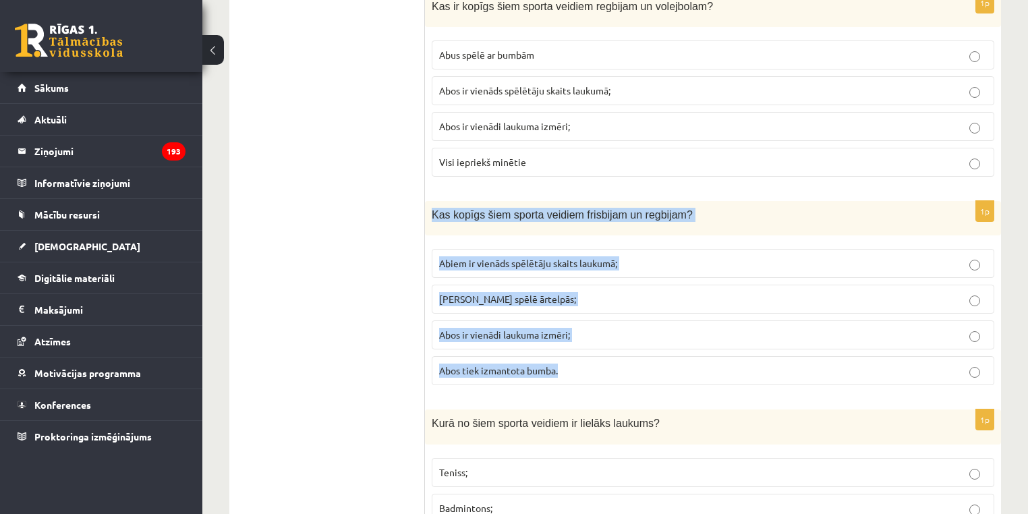
drag, startPoint x: 578, startPoint y: 349, endPoint x: 431, endPoint y: 194, distance: 213.8
click at [431, 201] on div "1p Kas kopīgs šiem sporta veidiem frisbijam un regbijam? Abiem ir vienāds spēlē…" at bounding box center [713, 298] width 576 height 195
click at [612, 292] on p "Abus spēlē ārtelpās;" at bounding box center [713, 299] width 548 height 14
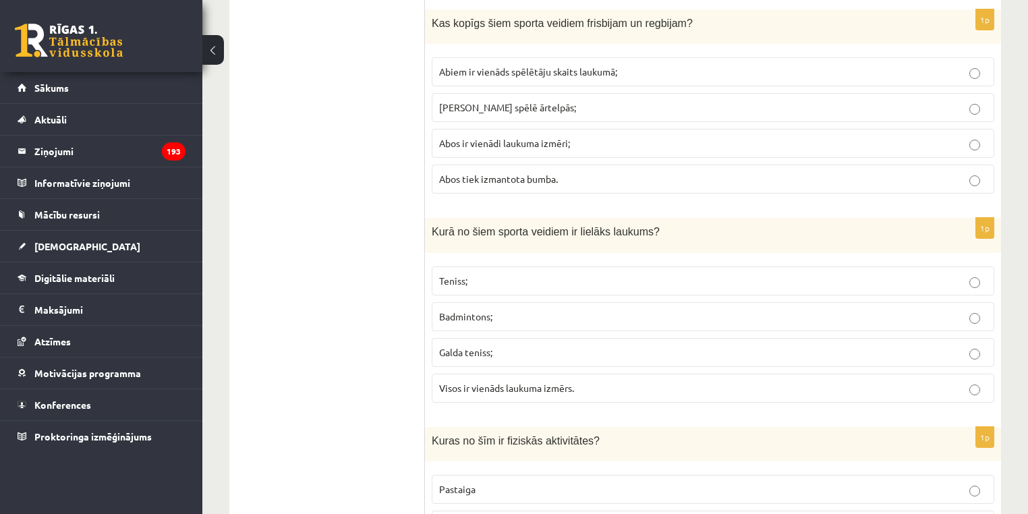
scroll to position [4647, 0]
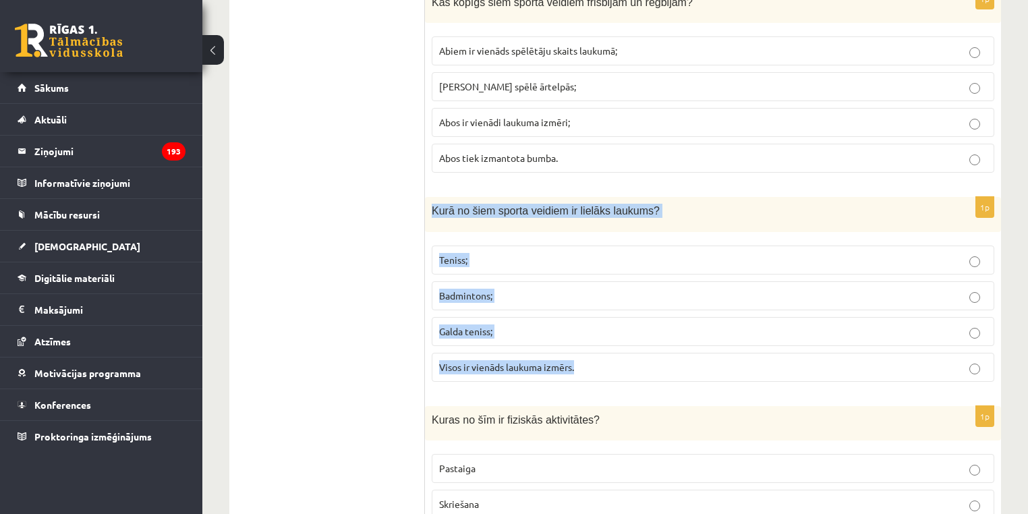
drag, startPoint x: 573, startPoint y: 297, endPoint x: 428, endPoint y: 198, distance: 175.3
click at [428, 198] on div "1p Kurā no šiem sporta veidiem ir lielāks laukums? Teniss; Badmintons; Galda te…" at bounding box center [713, 294] width 576 height 195
click at [492, 253] on p "Teniss;" at bounding box center [713, 260] width 548 height 14
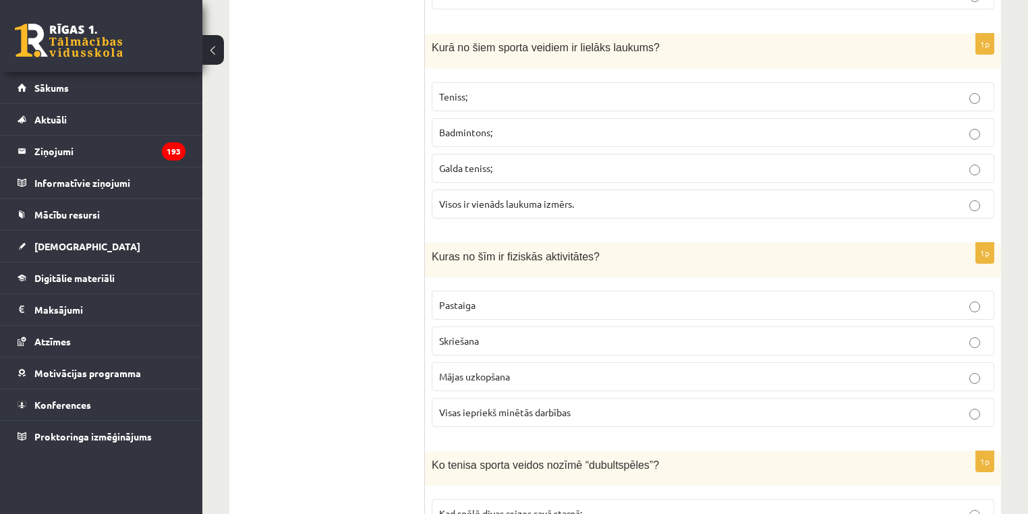
scroll to position [4825, 0]
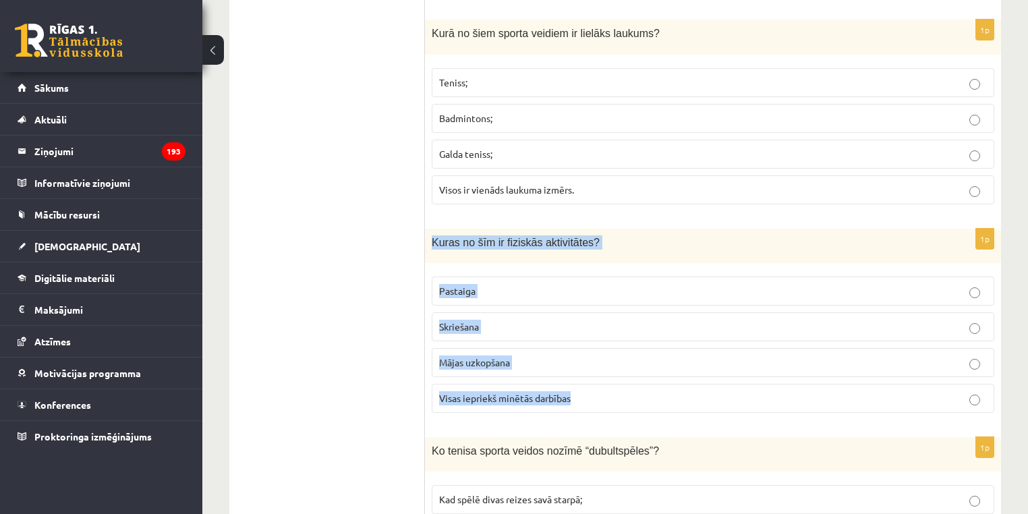
drag, startPoint x: 612, startPoint y: 372, endPoint x: 428, endPoint y: 224, distance: 237.0
click at [428, 229] on div "1p Kuras no šīm ir fiziskās aktivitātes? Pastaiga Skriešana Mājas uzkopšana Vis…" at bounding box center [713, 326] width 576 height 195
click at [569, 392] on span "Visas iepriekš minētās darbības" at bounding box center [505, 398] width 132 height 12
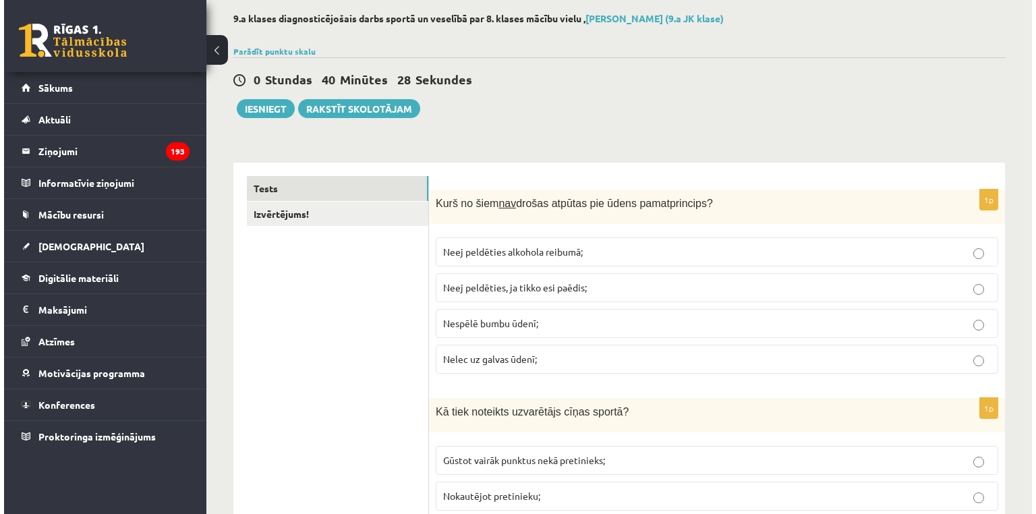
scroll to position [0, 0]
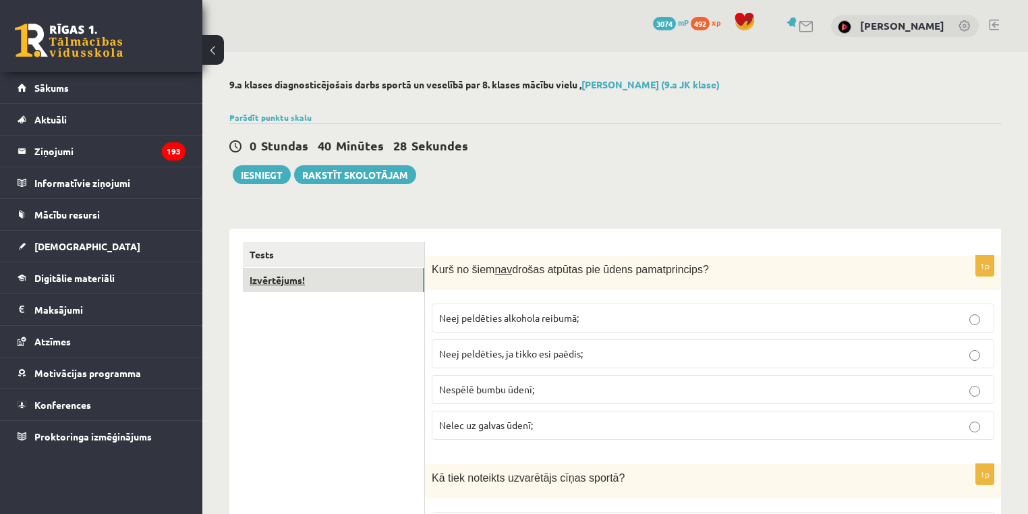
click at [306, 285] on link "Izvērtējums!" at bounding box center [333, 280] width 181 height 25
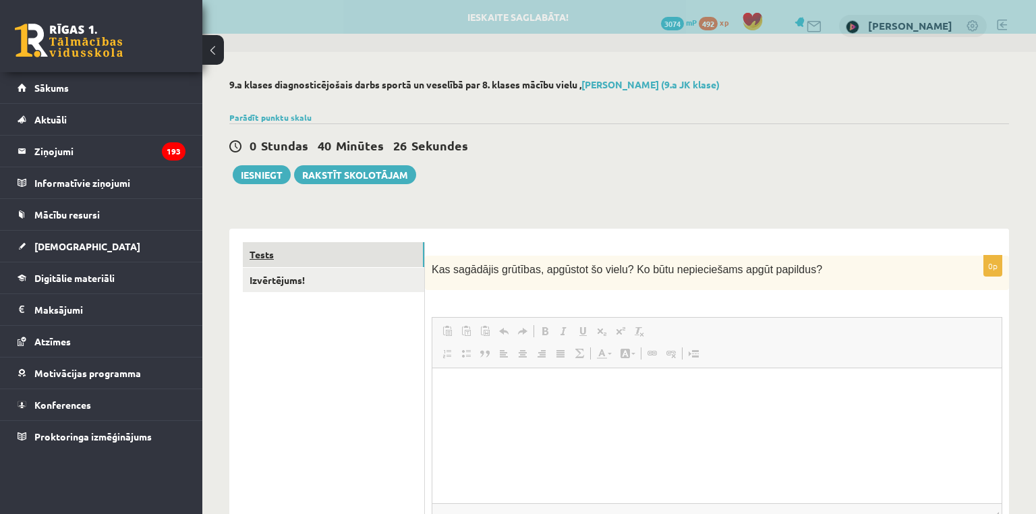
click at [283, 248] on link "Tests" at bounding box center [333, 254] width 181 height 25
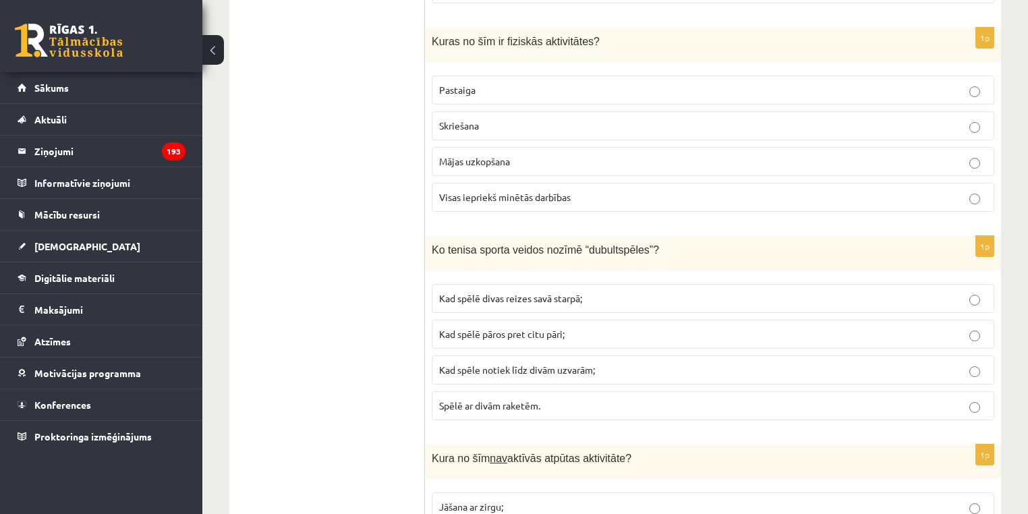
scroll to position [4976, 0]
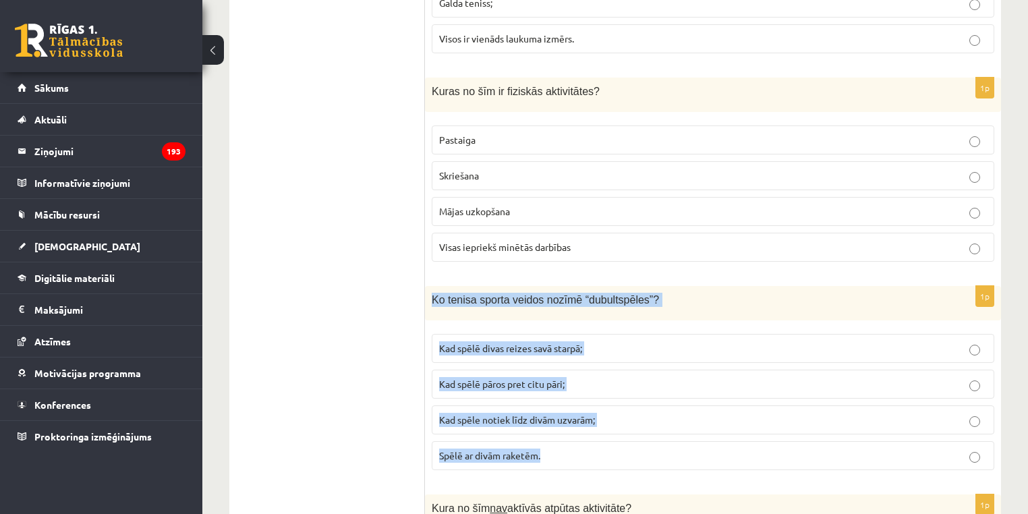
drag, startPoint x: 576, startPoint y: 367, endPoint x: 426, endPoint y: 264, distance: 182.0
click at [426, 286] on div "1p Ko tenisa sporta veidos nozīmē “dubultspēles”? Kad spēlē divas reizes savā s…" at bounding box center [713, 383] width 576 height 195
click at [497, 405] on label "Kad spēle notiek līdz divām uzvarām;" at bounding box center [713, 419] width 563 height 29
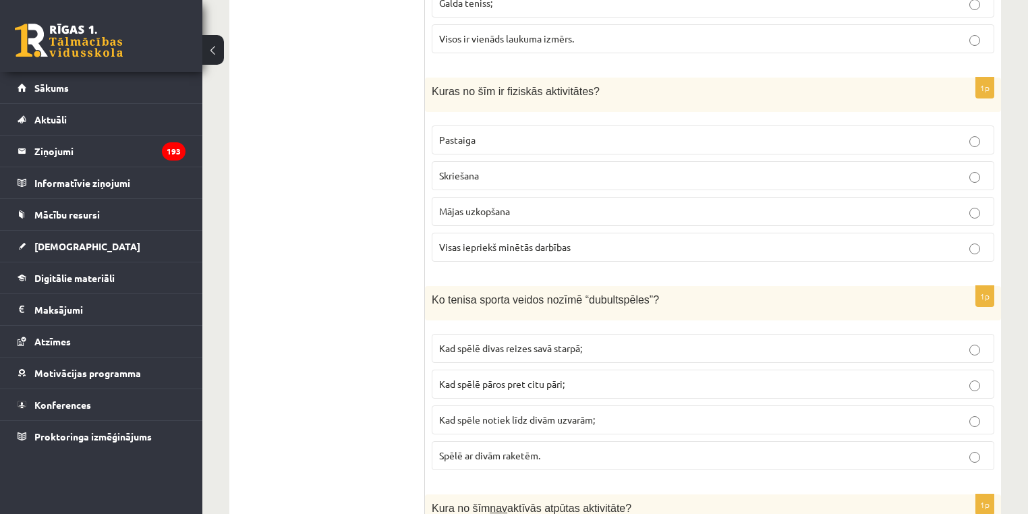
click at [494, 370] on label "Kad spēlē pāros pret citu pāri;" at bounding box center [713, 384] width 563 height 29
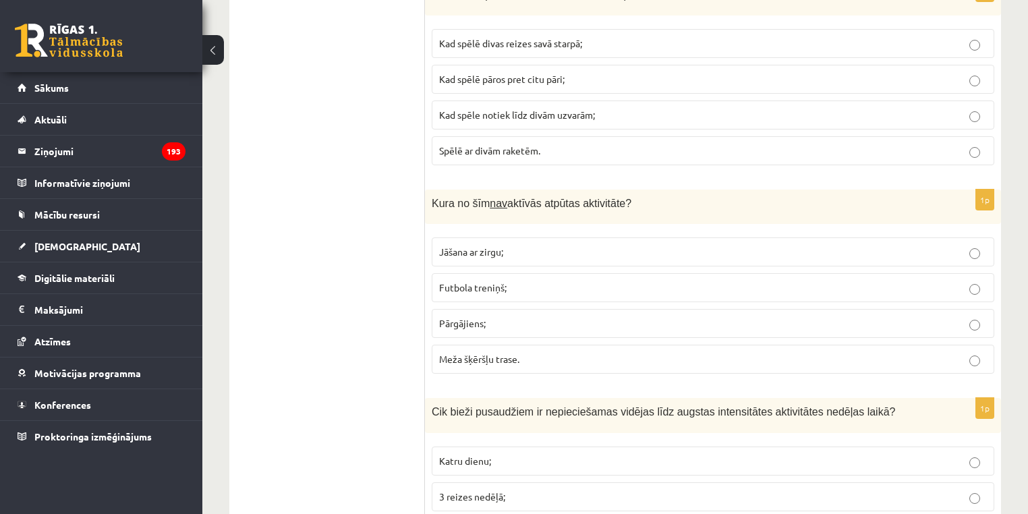
scroll to position [5316, 0]
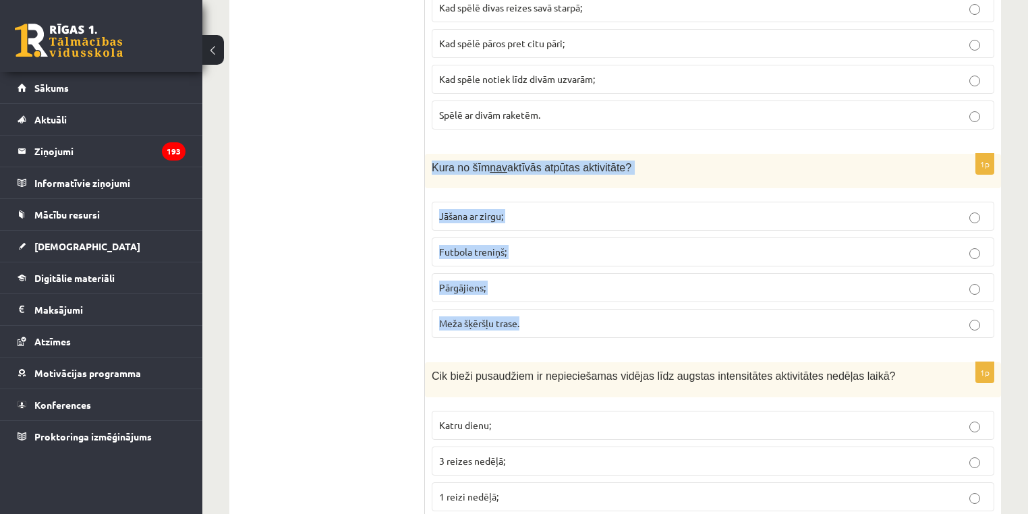
drag, startPoint x: 557, startPoint y: 290, endPoint x: 429, endPoint y: 150, distance: 190.0
click at [429, 154] on div "1p Kura no šīm nav aktīvās atpūtas aktivitāte? Jāšana ar zirgu; Futbola treniņš…" at bounding box center [713, 251] width 576 height 195
click at [454, 317] on span "Meža šķēršļu trase." at bounding box center [479, 323] width 80 height 12
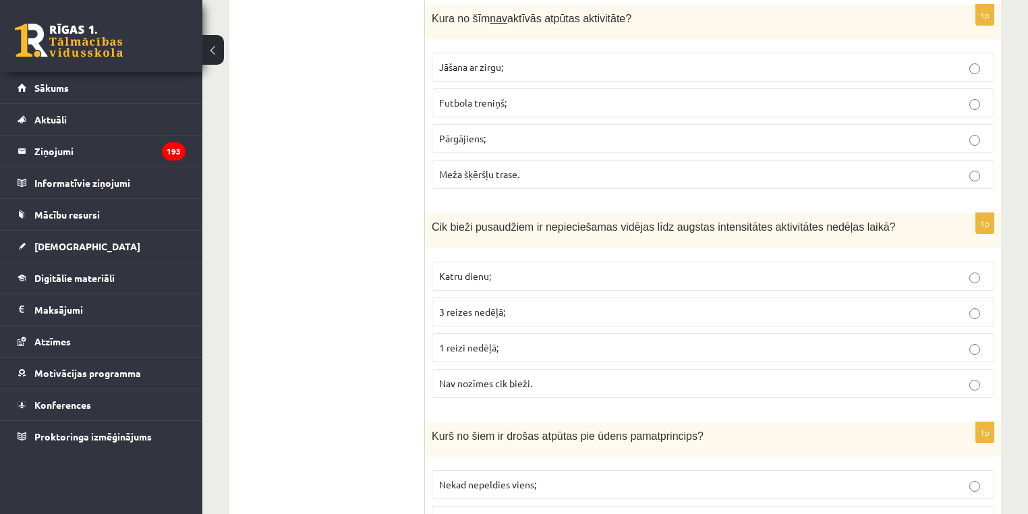
scroll to position [5515, 0]
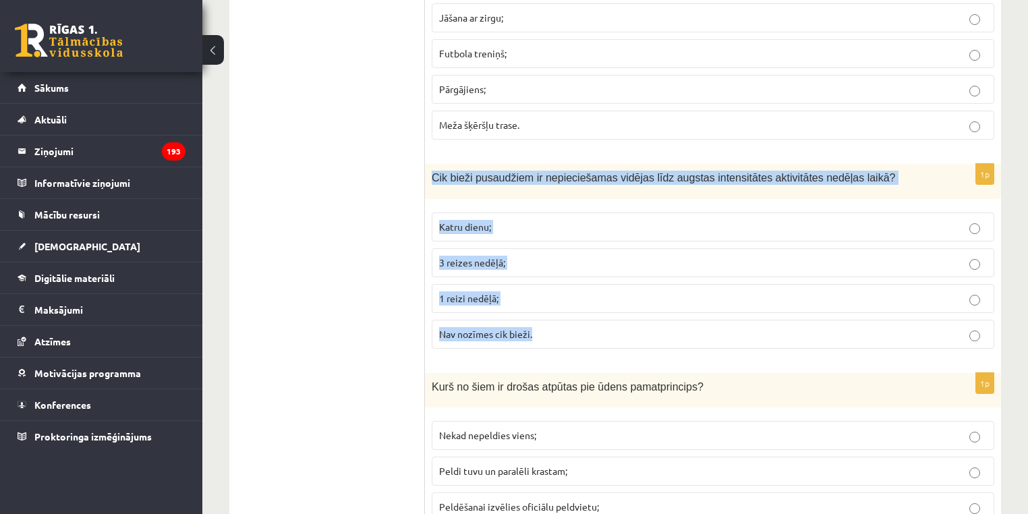
drag, startPoint x: 528, startPoint y: 275, endPoint x: 430, endPoint y: 143, distance: 164.4
click at [430, 164] on div "1p Cik bieži pusaudžiem ir nepieciešamas vidējas līdz augstas intensitātes akti…" at bounding box center [713, 261] width 576 height 195
click at [460, 221] on span "Katru dienu;" at bounding box center [465, 227] width 52 height 12
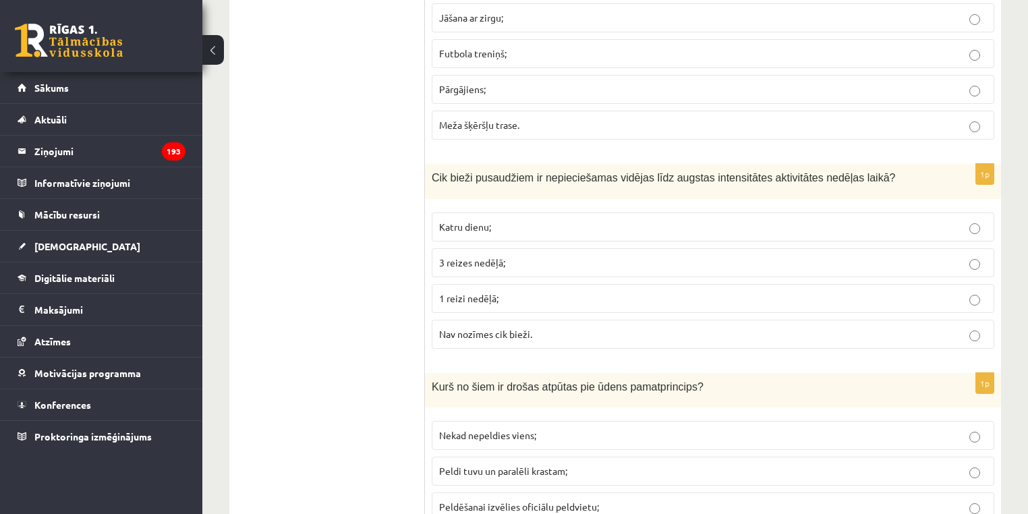
scroll to position [5607, 0]
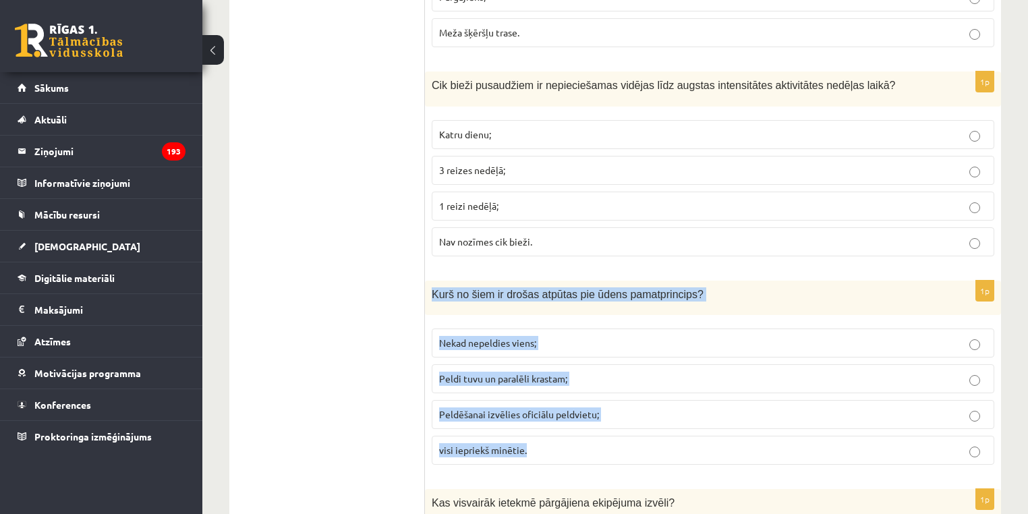
drag, startPoint x: 579, startPoint y: 435, endPoint x: 426, endPoint y: 267, distance: 227.3
click at [426, 281] on div "1p Kurš no šiem ir drošas atpūtas pie ūdens pamatprincips? Nekad nepeldies vien…" at bounding box center [713, 378] width 576 height 195
click at [487, 436] on label "visi iepriekš minētie." at bounding box center [713, 450] width 563 height 29
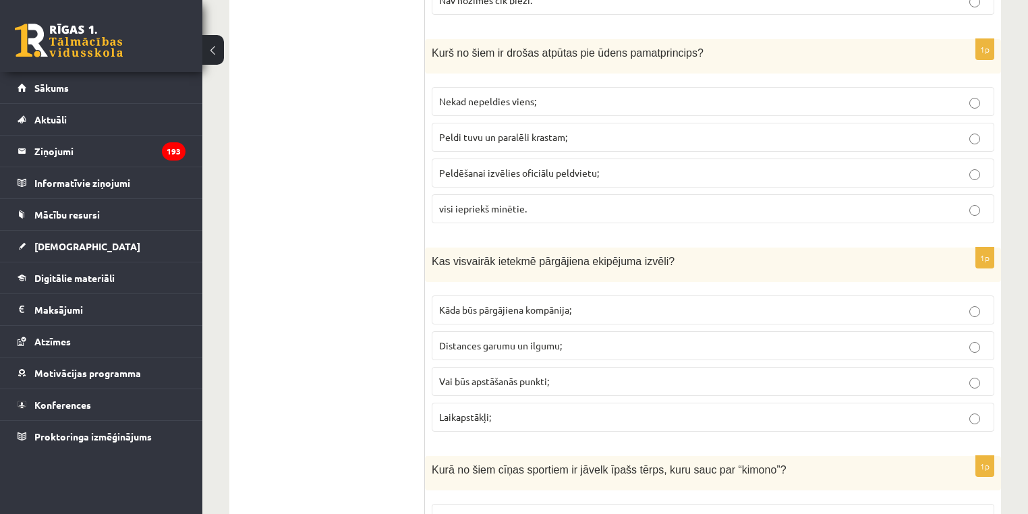
scroll to position [5870, 0]
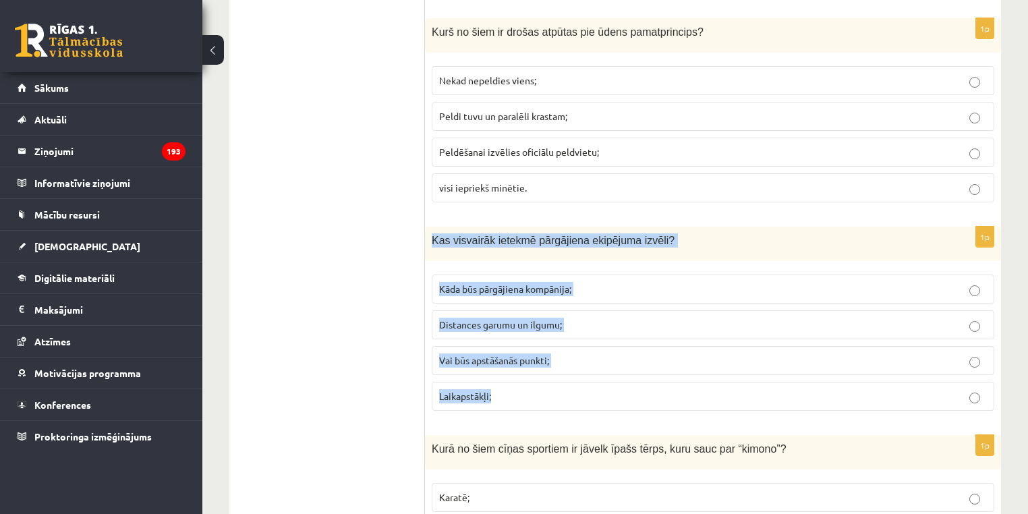
drag, startPoint x: 537, startPoint y: 362, endPoint x: 428, endPoint y: 213, distance: 184.3
click at [428, 227] on div "1p Kas visvairāk ietekmē pārgājiena ekipējuma izvēli? Kāda būs pārgājiena kompā…" at bounding box center [713, 324] width 576 height 195
click at [528, 382] on label "Laikapstākļi;" at bounding box center [713, 396] width 563 height 29
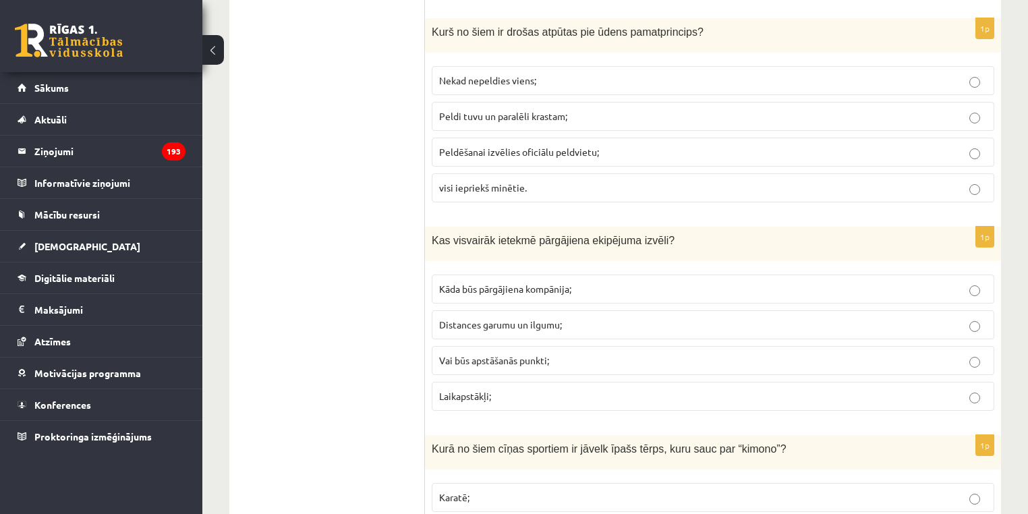
scroll to position [5993, 0]
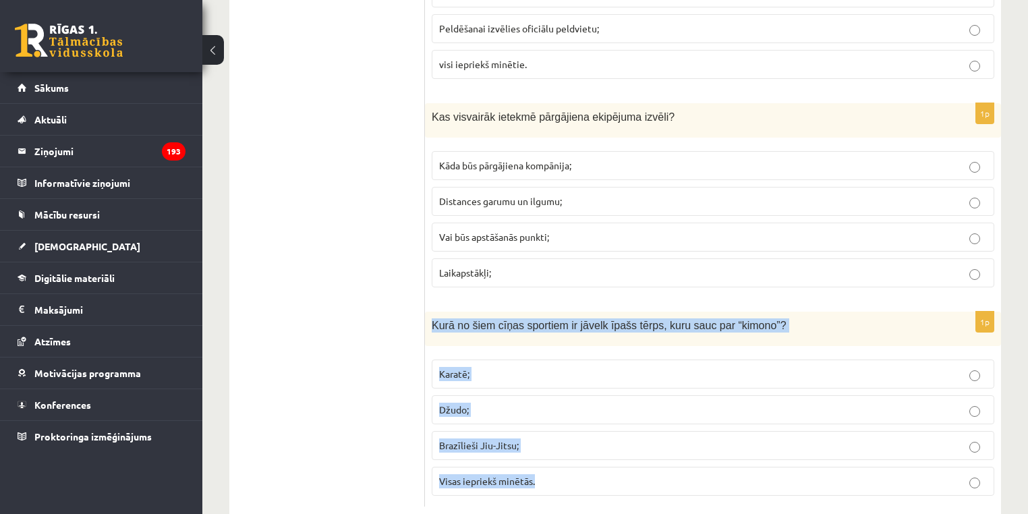
drag, startPoint x: 560, startPoint y: 455, endPoint x: 426, endPoint y: 298, distance: 206.2
click at [426, 312] on div "1p Kurā no šiem cīņas sportiem ir jāvelk īpašs tērps, kuru sauc par “kimono”? K…" at bounding box center [713, 409] width 576 height 195
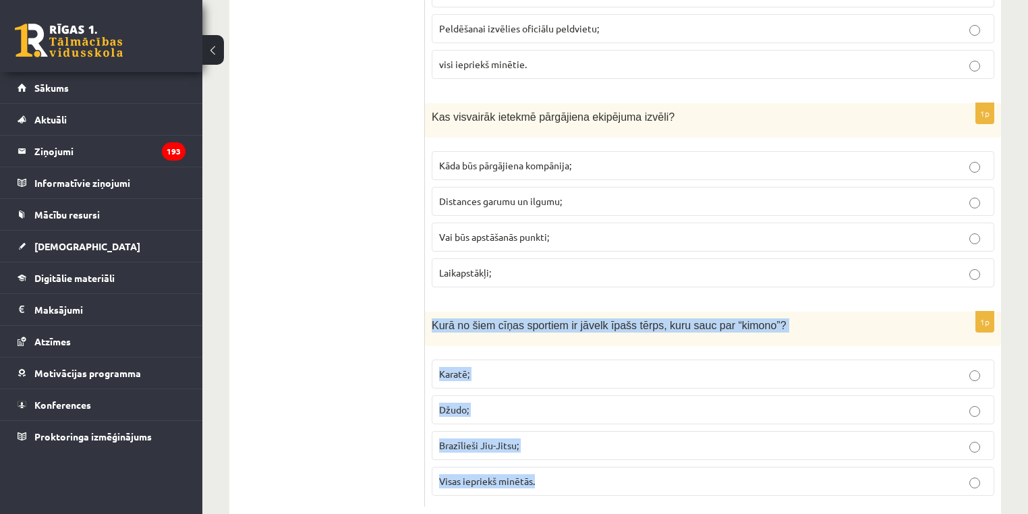
drag, startPoint x: 601, startPoint y: 471, endPoint x: 430, endPoint y: 289, distance: 249.6
click at [430, 312] on div "1p Kurā no šiem cīņas sportiem ir jāvelk īpašs tērps, kuru sauc par “kimono”? K…" at bounding box center [713, 409] width 576 height 195
click at [508, 475] on span "Visas iepriekš minētās." at bounding box center [487, 481] width 96 height 12
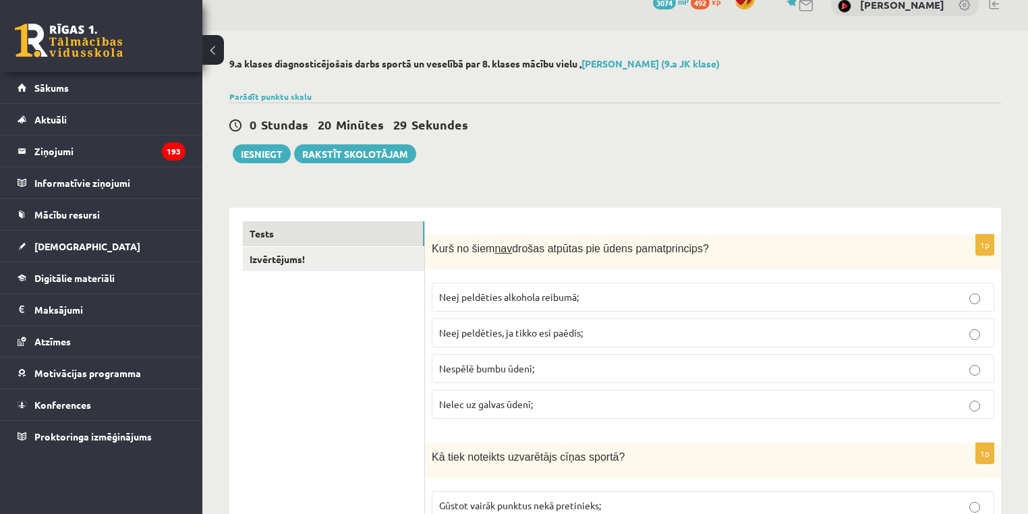
scroll to position [0, 0]
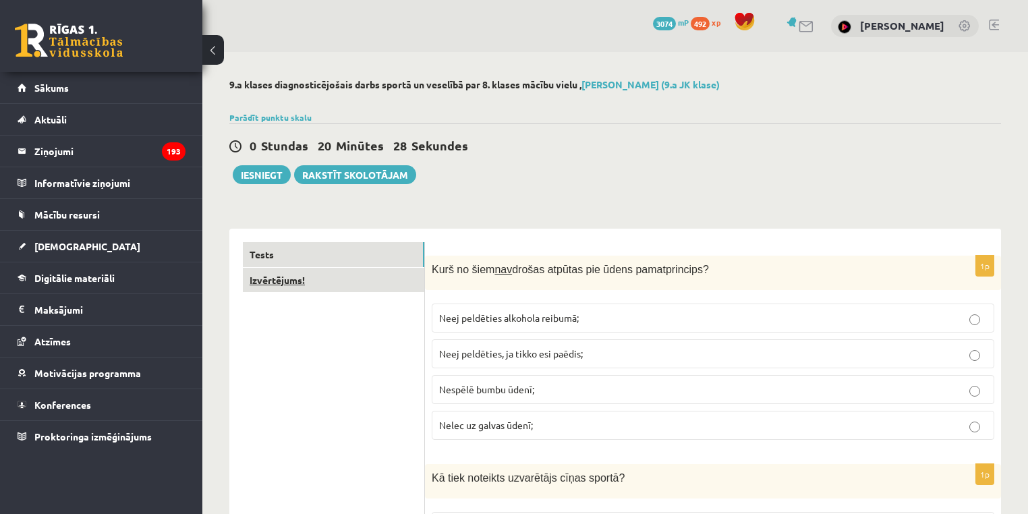
click at [279, 270] on link "Izvērtējums!" at bounding box center [333, 280] width 181 height 25
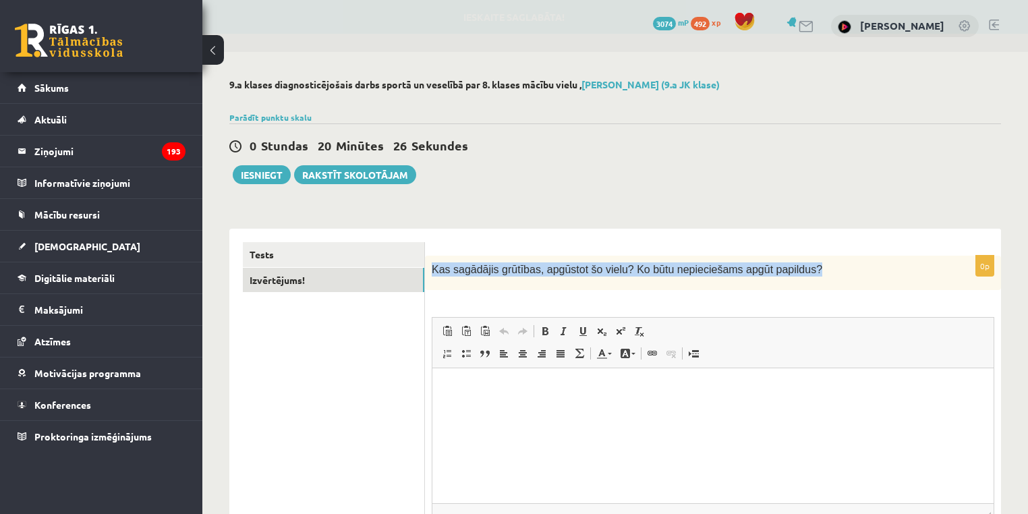
drag, startPoint x: 743, startPoint y: 270, endPoint x: 430, endPoint y: 264, distance: 313.0
click at [430, 264] on div "Kas sagādājis grūtības, apgūstot šo vielu? Ko būtu nepieciešams apgūt papildus?" at bounding box center [713, 273] width 576 height 34
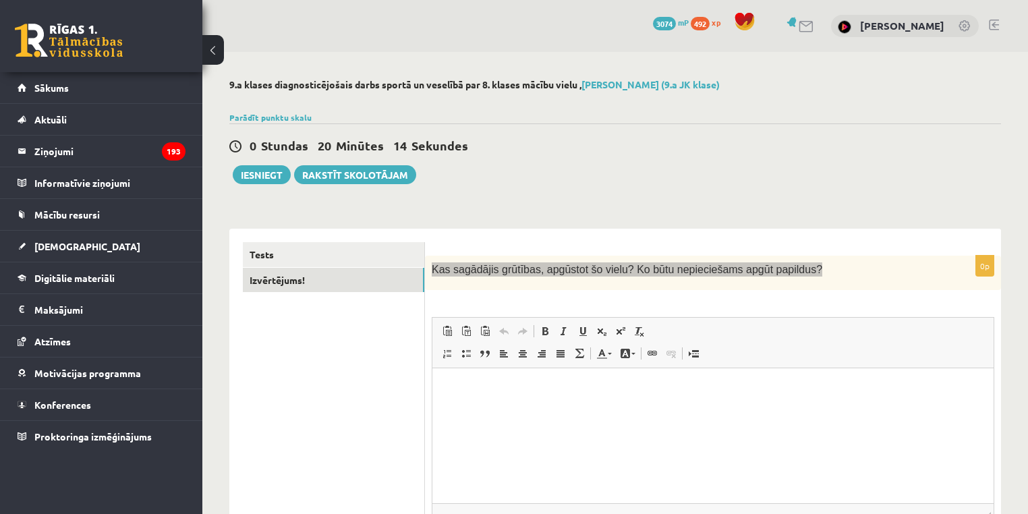
click at [529, 378] on html at bounding box center [712, 388] width 561 height 41
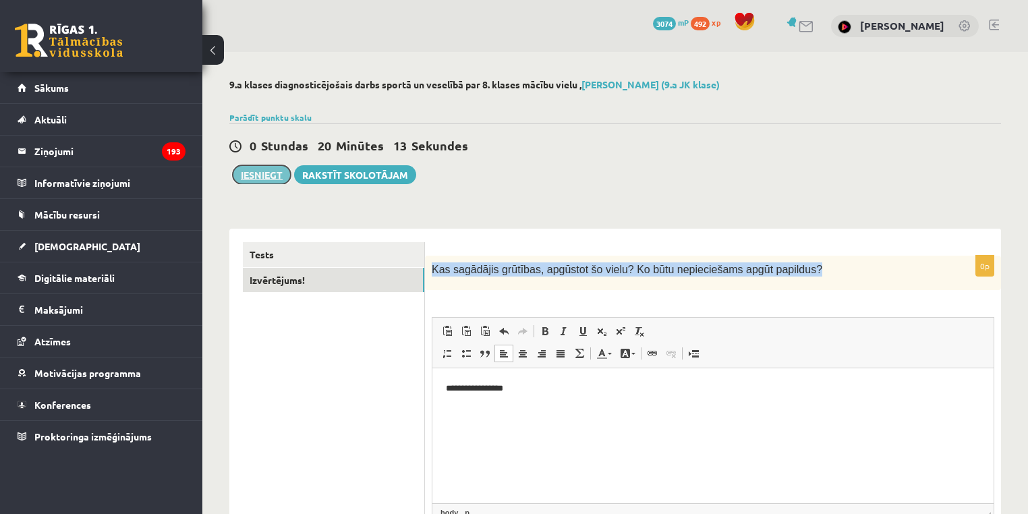
click at [269, 175] on button "Iesniegt" at bounding box center [262, 174] width 58 height 19
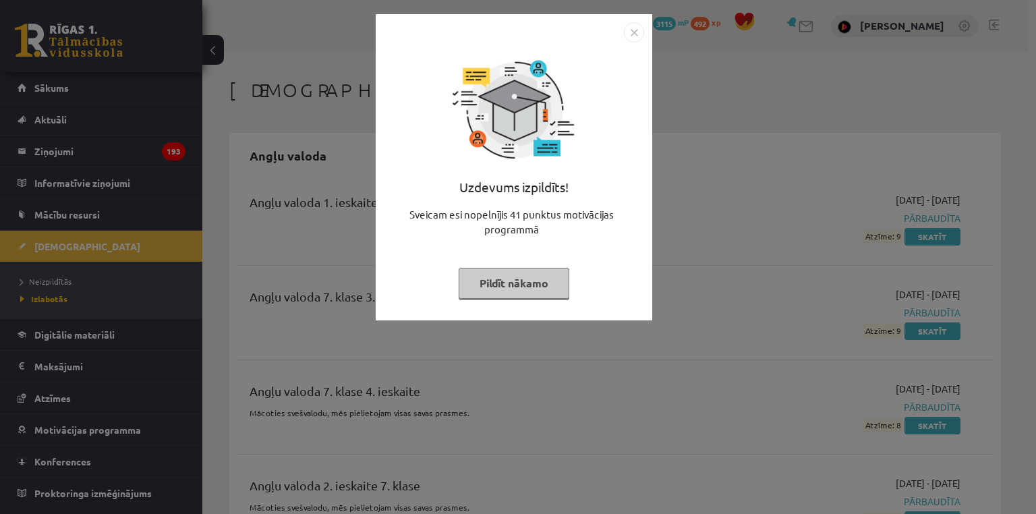
click at [561, 296] on button "Pildīt nākamo" at bounding box center [514, 283] width 111 height 31
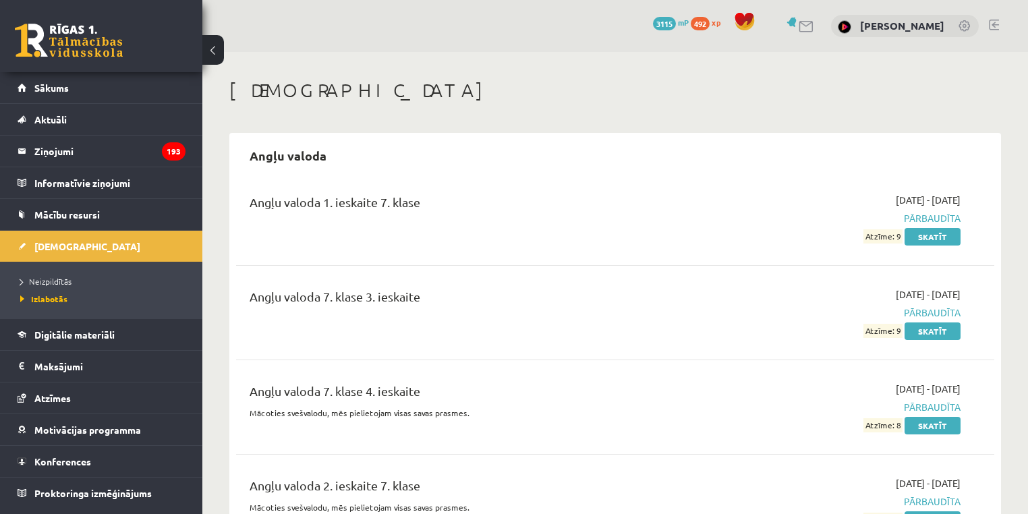
click at [71, 265] on ul "Neizpildītās [GEOGRAPHIC_DATA]" at bounding box center [101, 290] width 202 height 57
click at [67, 273] on li "Neizpildītās" at bounding box center [104, 282] width 169 height 18
click at [67, 275] on link "Neizpildītās" at bounding box center [104, 281] width 169 height 12
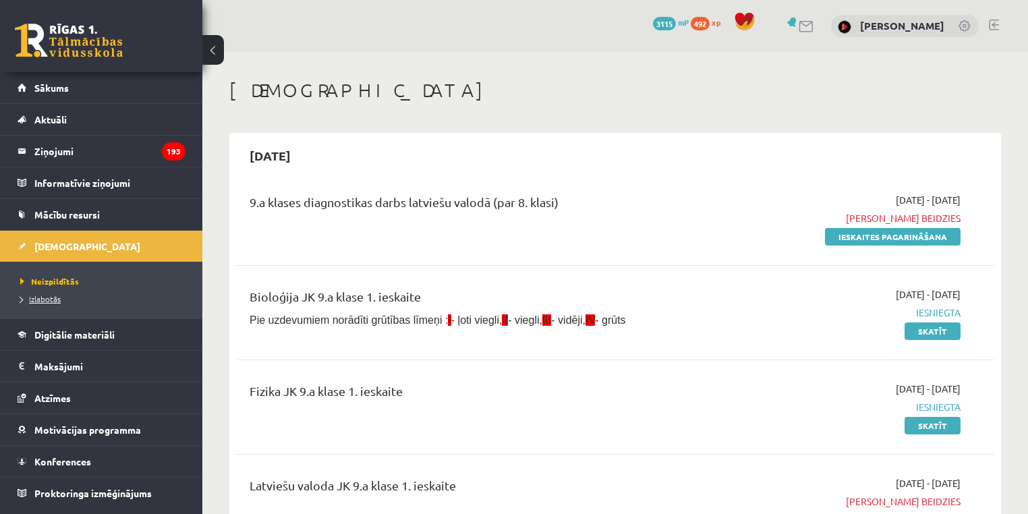
click at [63, 299] on link "Izlabotās" at bounding box center [104, 299] width 169 height 12
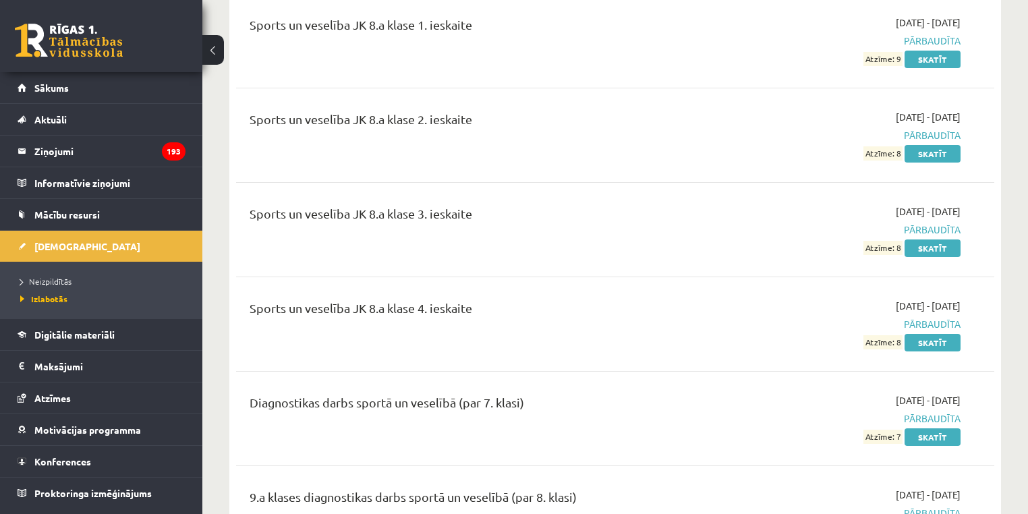
scroll to position [16477, 0]
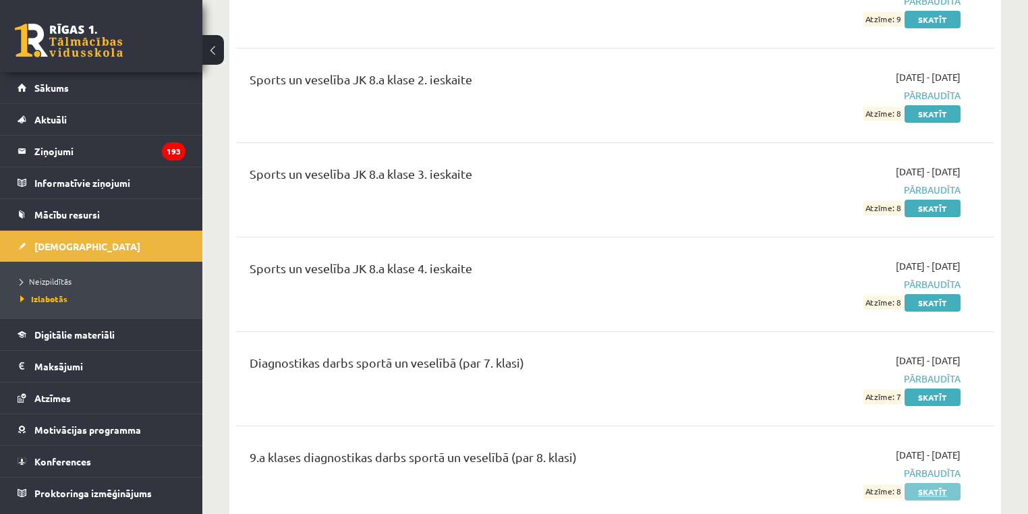
click at [934, 483] on link "Skatīt" at bounding box center [933, 492] width 56 height 18
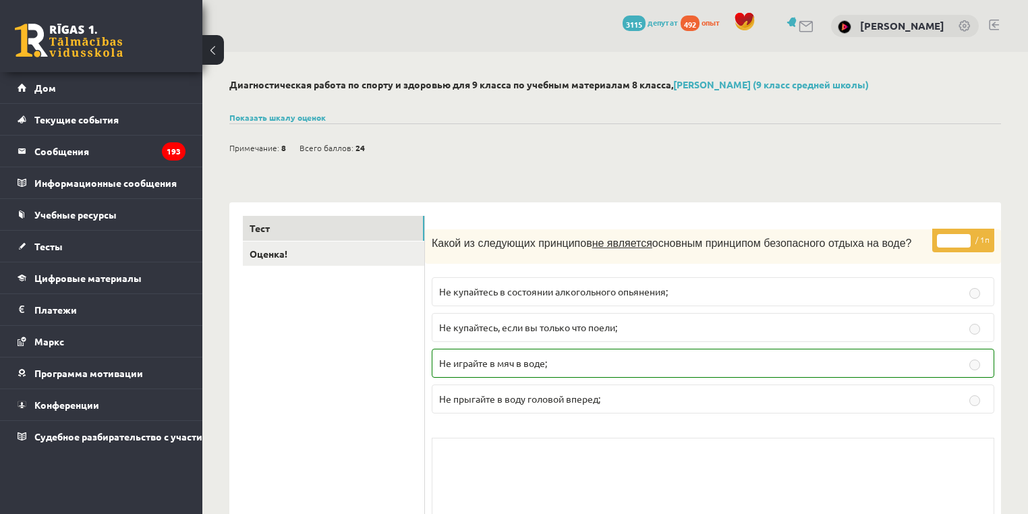
click at [305, 98] on div at bounding box center [615, 100] width 772 height 13
click at [308, 106] on div at bounding box center [615, 100] width 772 height 13
click at [307, 112] on font "Показать шкалу оценок" at bounding box center [277, 117] width 96 height 11
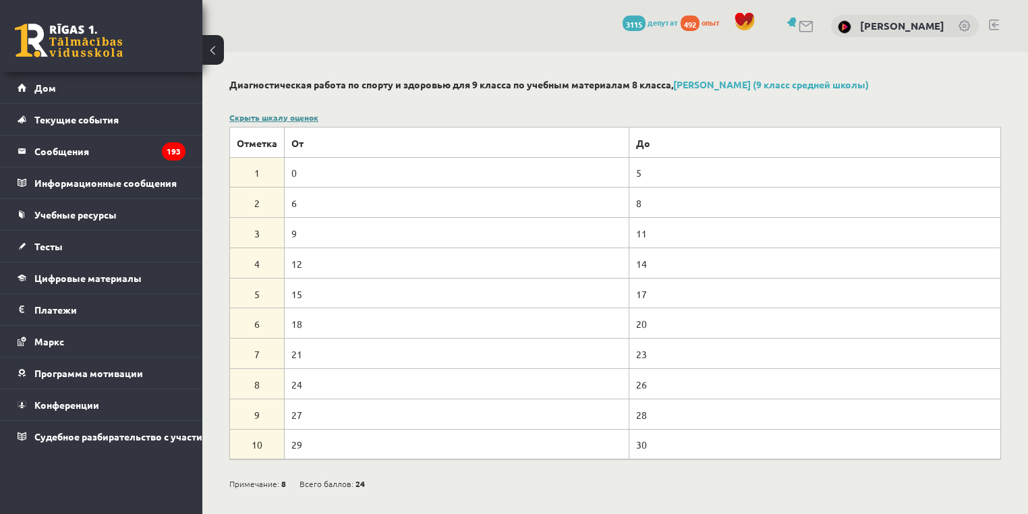
click at [307, 112] on font "Скрыть шкалу оценок" at bounding box center [273, 117] width 89 height 11
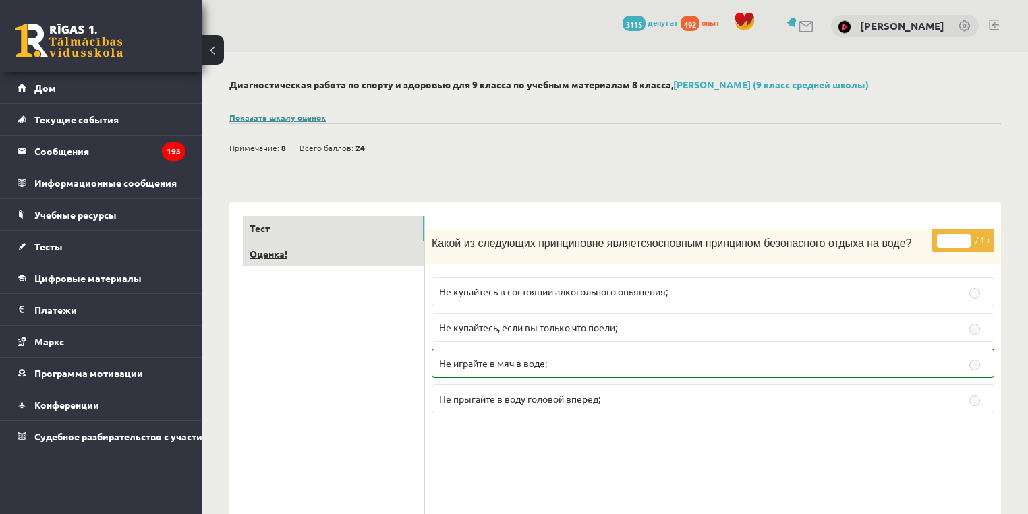
click at [316, 254] on link "Оценка!" at bounding box center [333, 253] width 181 height 25
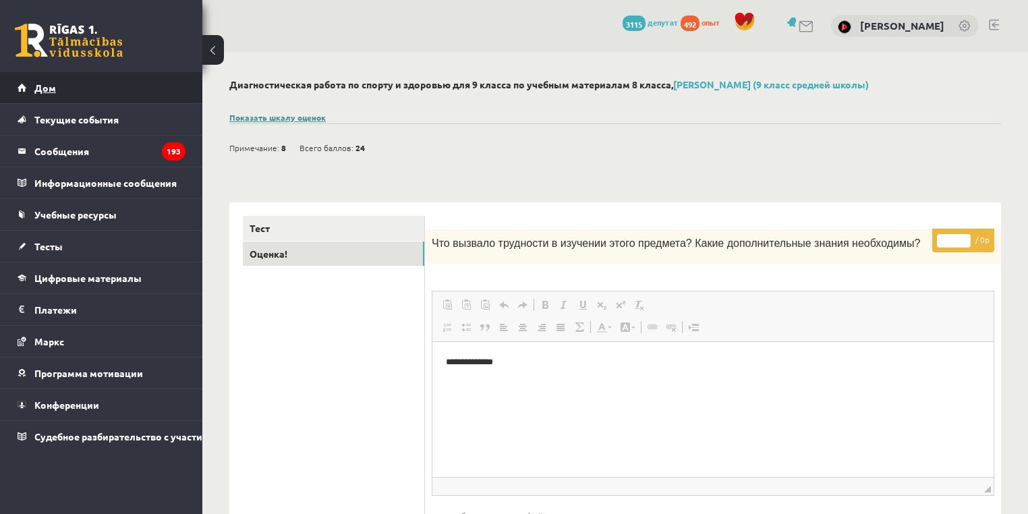
click at [70, 98] on link "Дом" at bounding box center [102, 87] width 168 height 31
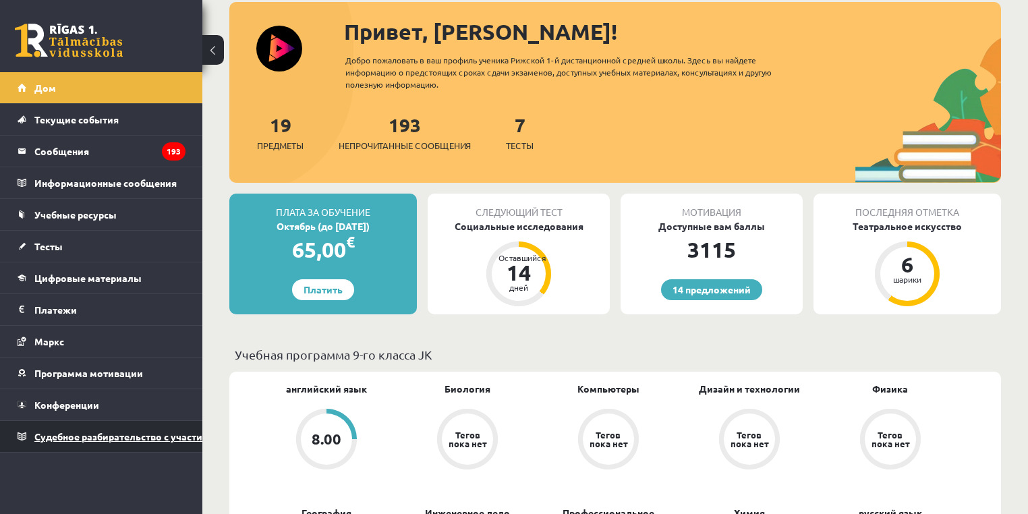
scroll to position [216, 0]
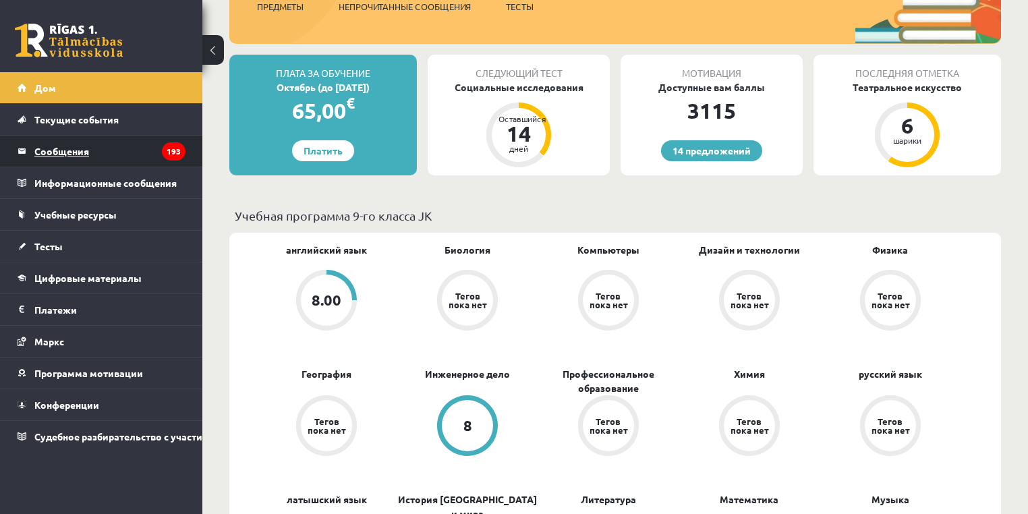
click at [103, 154] on legend "Сообщения 193" at bounding box center [109, 151] width 151 height 31
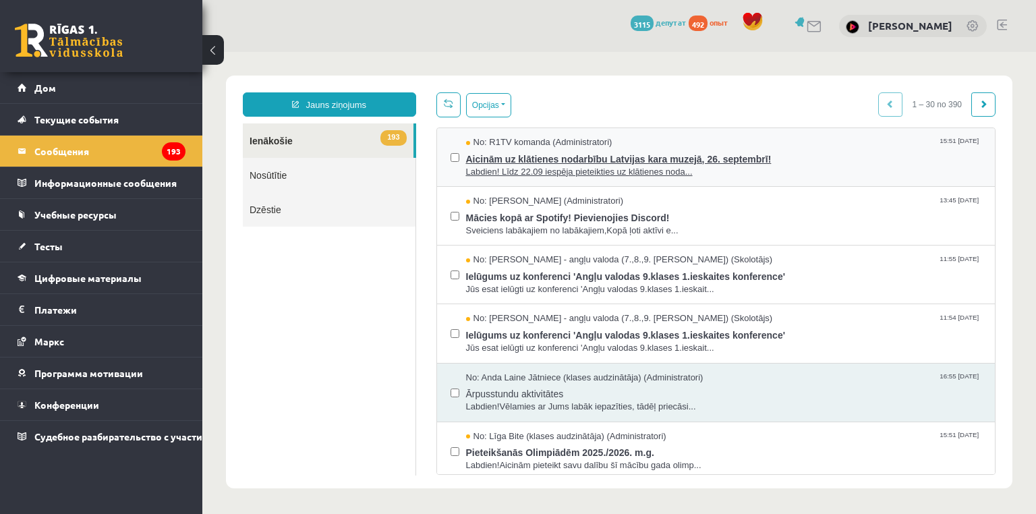
click at [526, 167] on span "Labdien! Līdz 22.09 iespēja pieteikties uz klātienes noda..." at bounding box center [724, 172] width 516 height 13
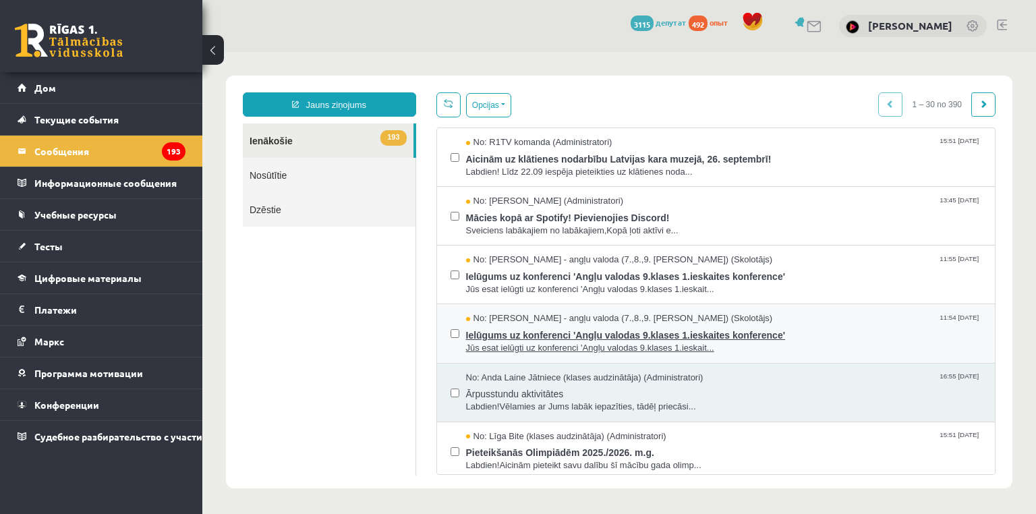
scroll to position [54, 0]
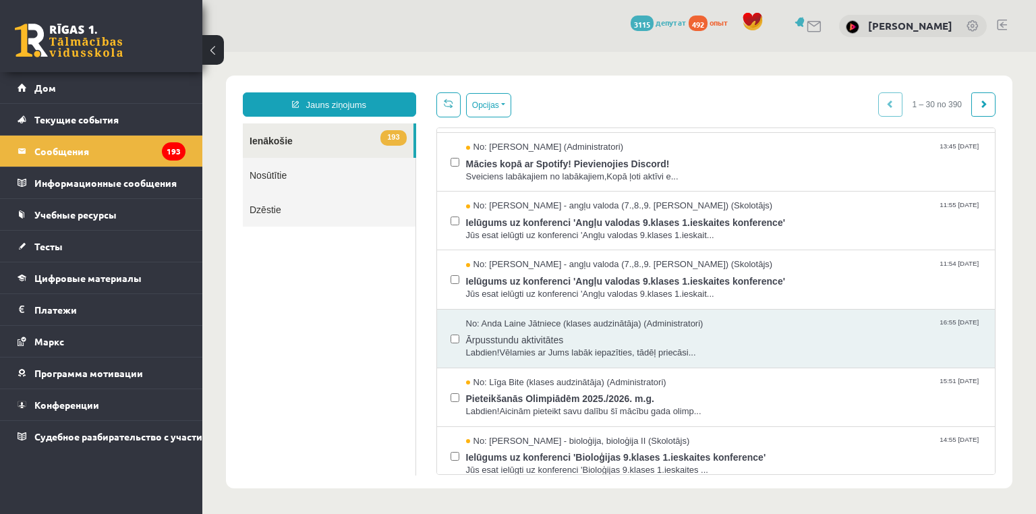
click at [309, 171] on link "Nosūtītie" at bounding box center [329, 175] width 173 height 34
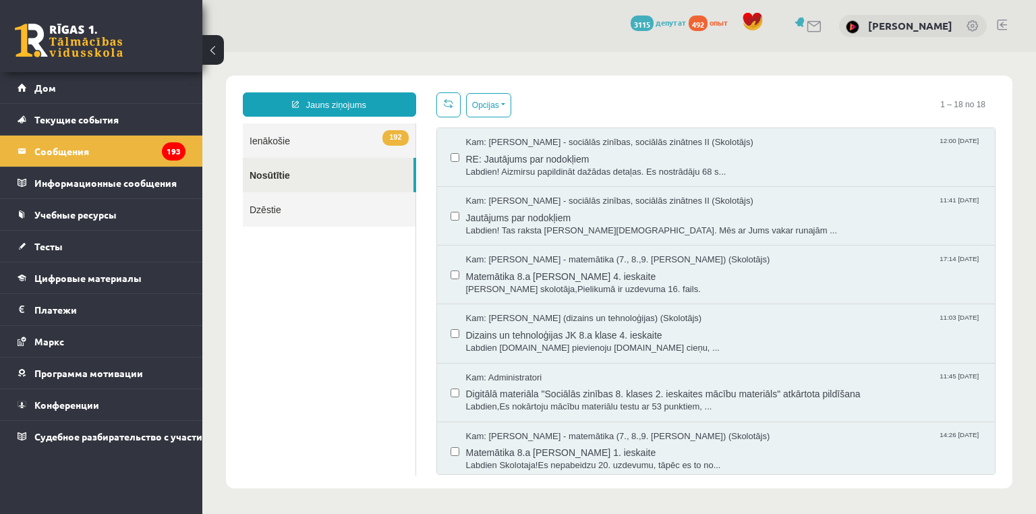
scroll to position [0, 0]
click at [567, 170] on span "Labdien! Aizmirsu papildināt dažādas detaļas. Es nostrādāju 68 s..." at bounding box center [724, 172] width 516 height 13
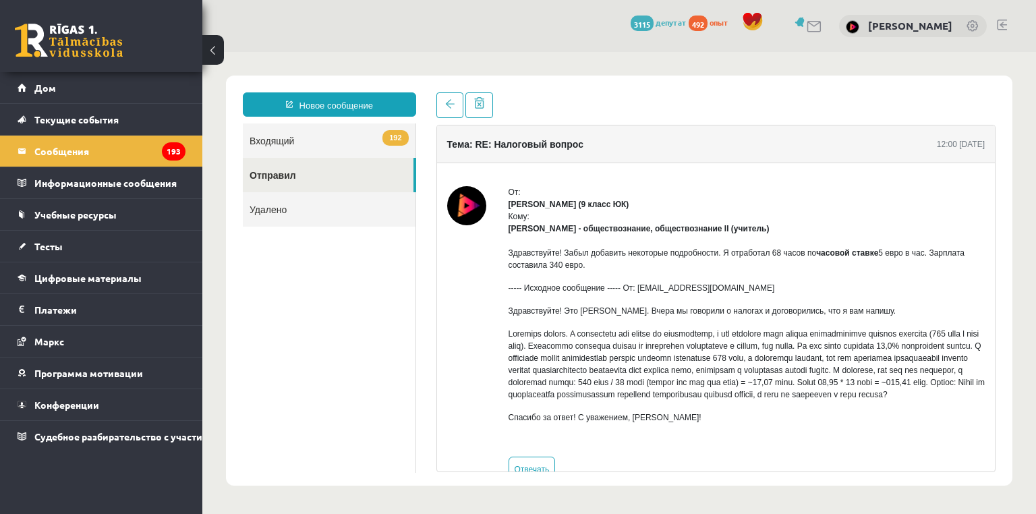
click at [734, 228] on font "[PERSON_NAME] - обществознание, обществознание II (учитель)" at bounding box center [639, 228] width 261 height 9
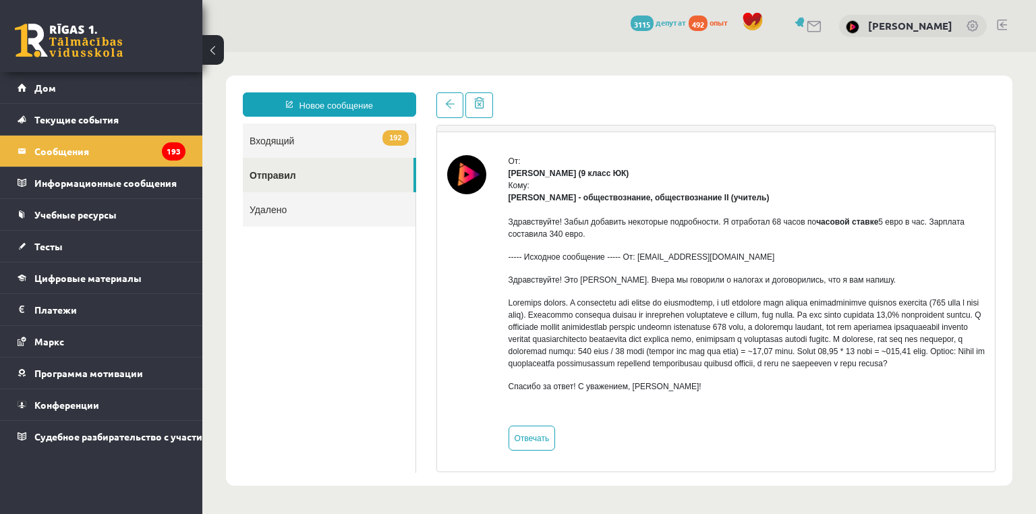
scroll to position [45, 0]
